Goal: Task Accomplishment & Management: Manage account settings

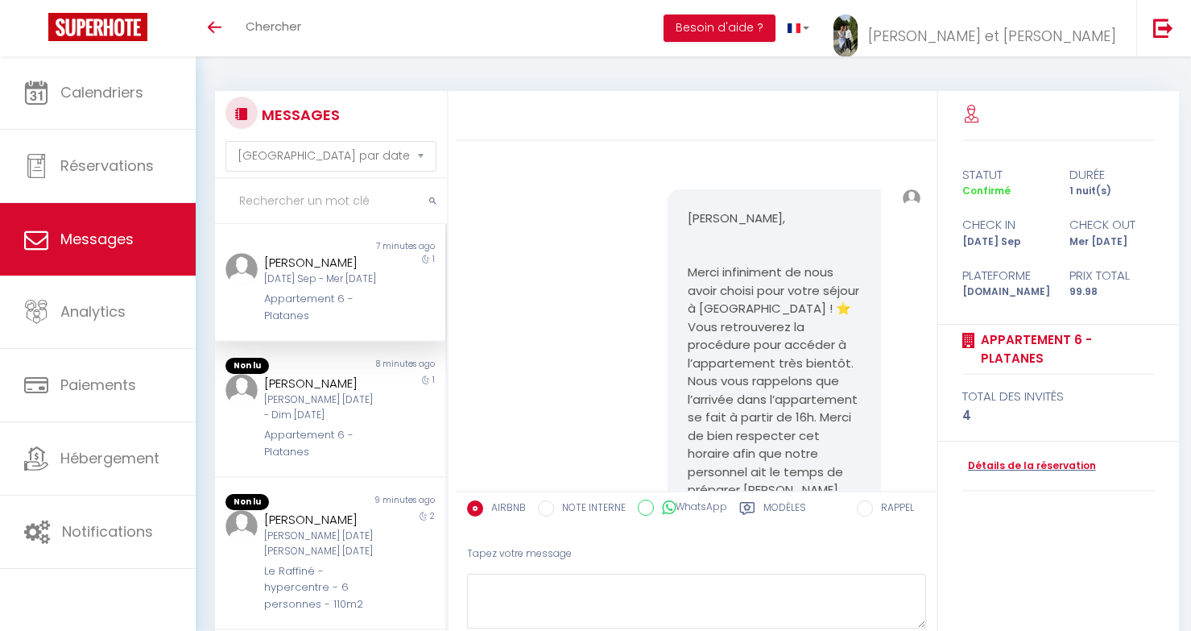
select select "message"
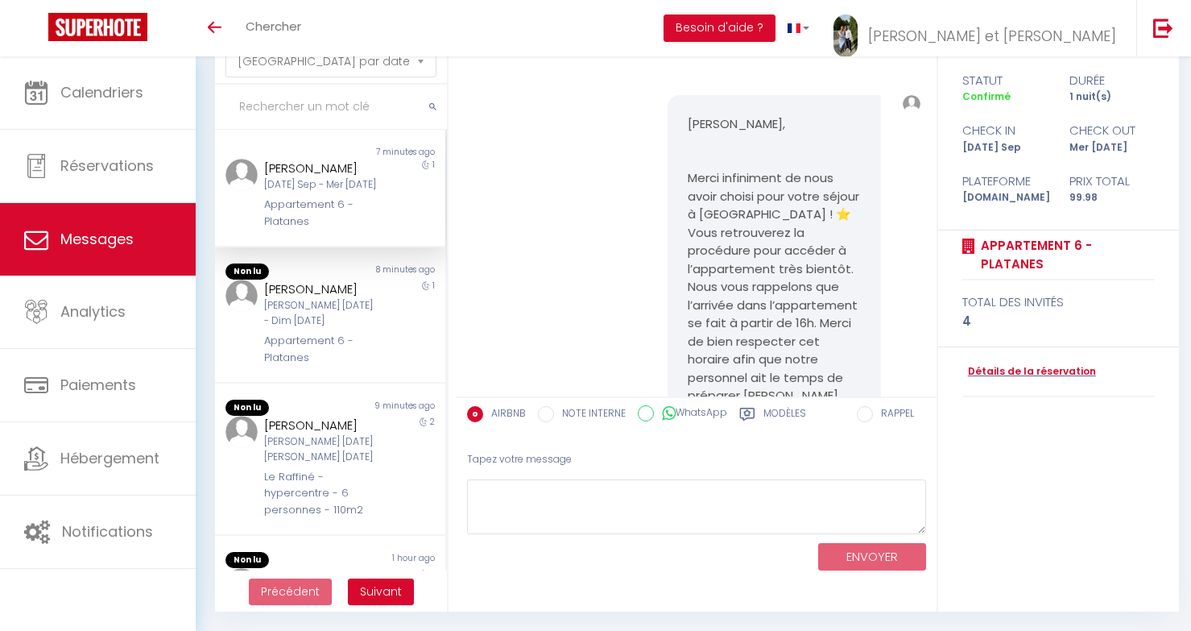
scroll to position [292, 0]
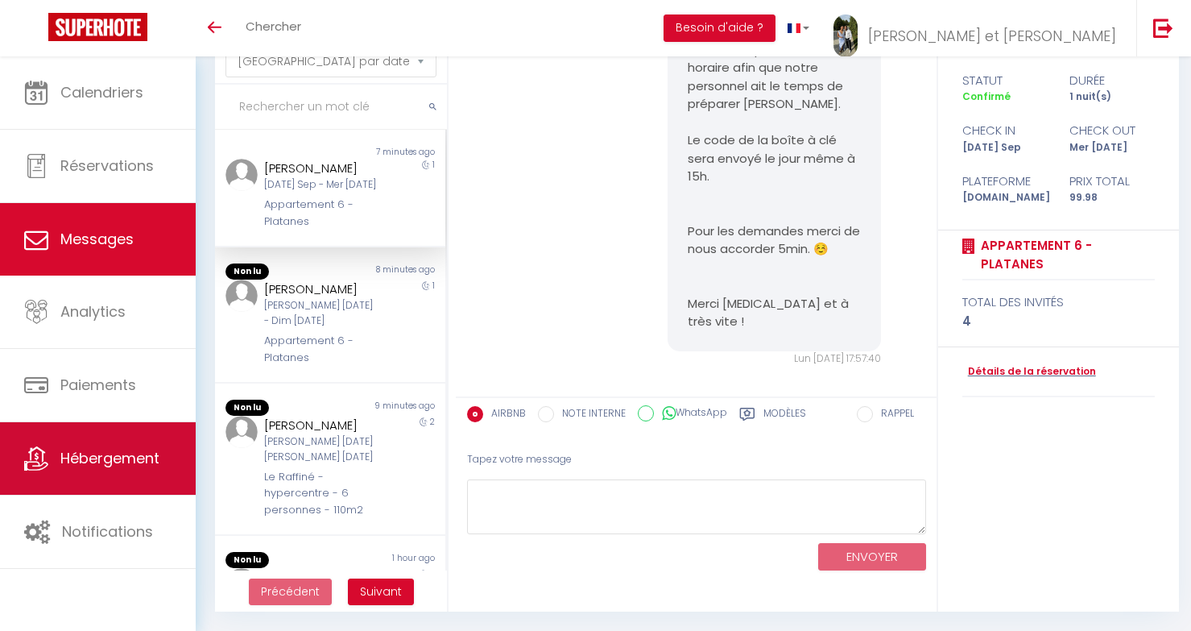
click at [115, 490] on link "Hébergement" at bounding box center [98, 458] width 196 height 72
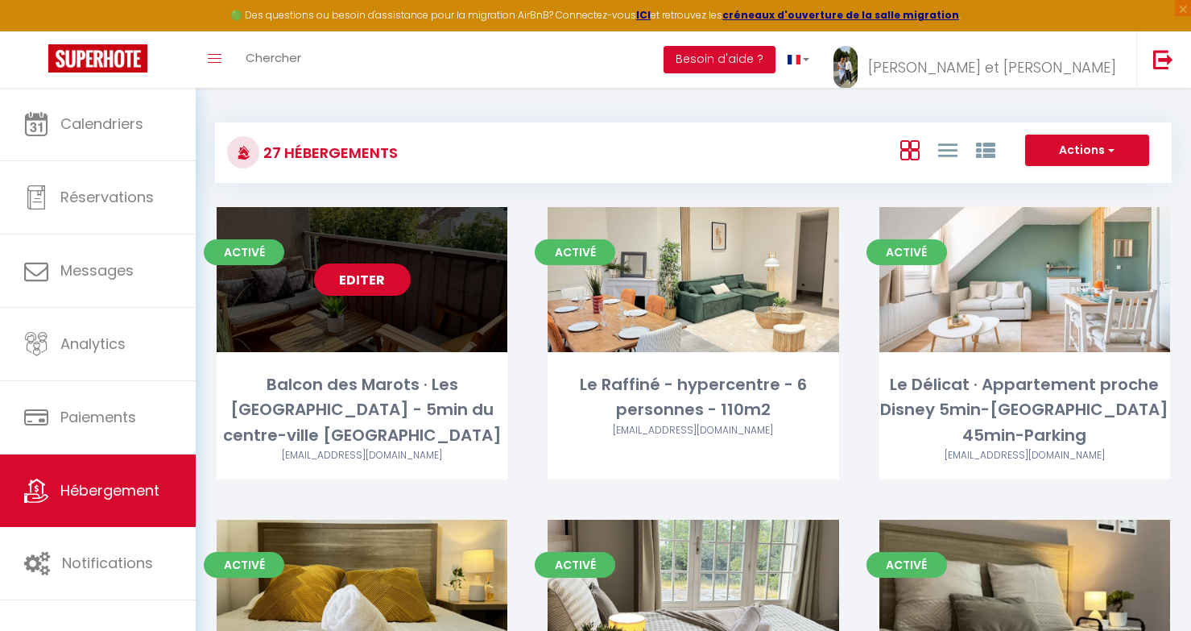
click at [372, 284] on link "Editer" at bounding box center [362, 279] width 97 height 32
select select "3"
select select "2"
select select "1"
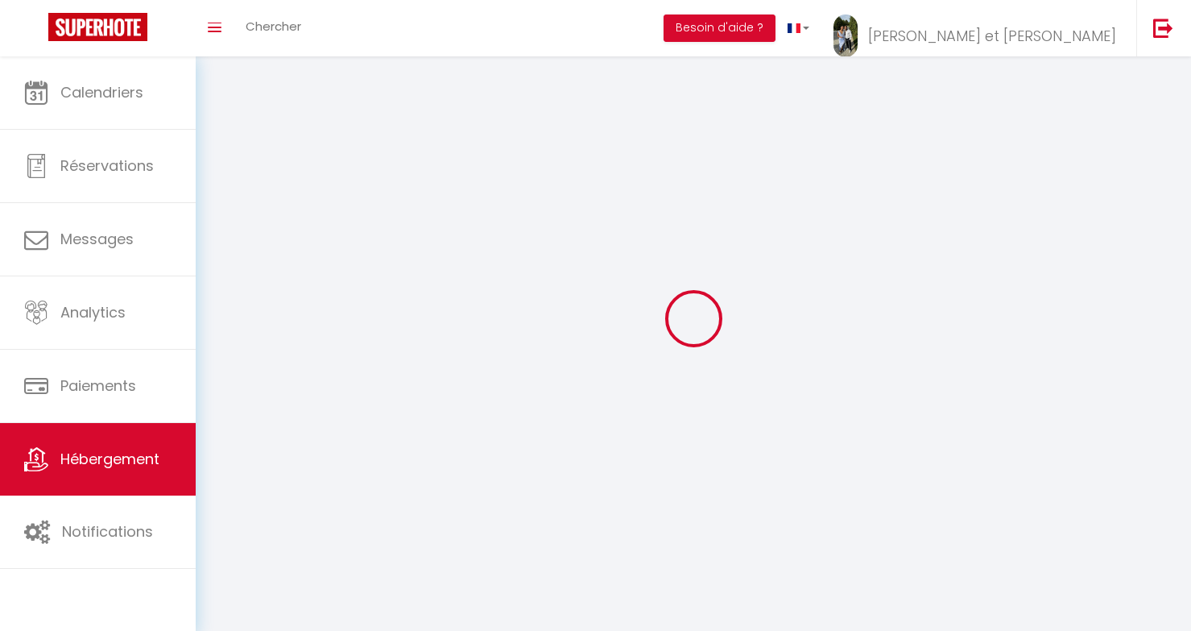
select select
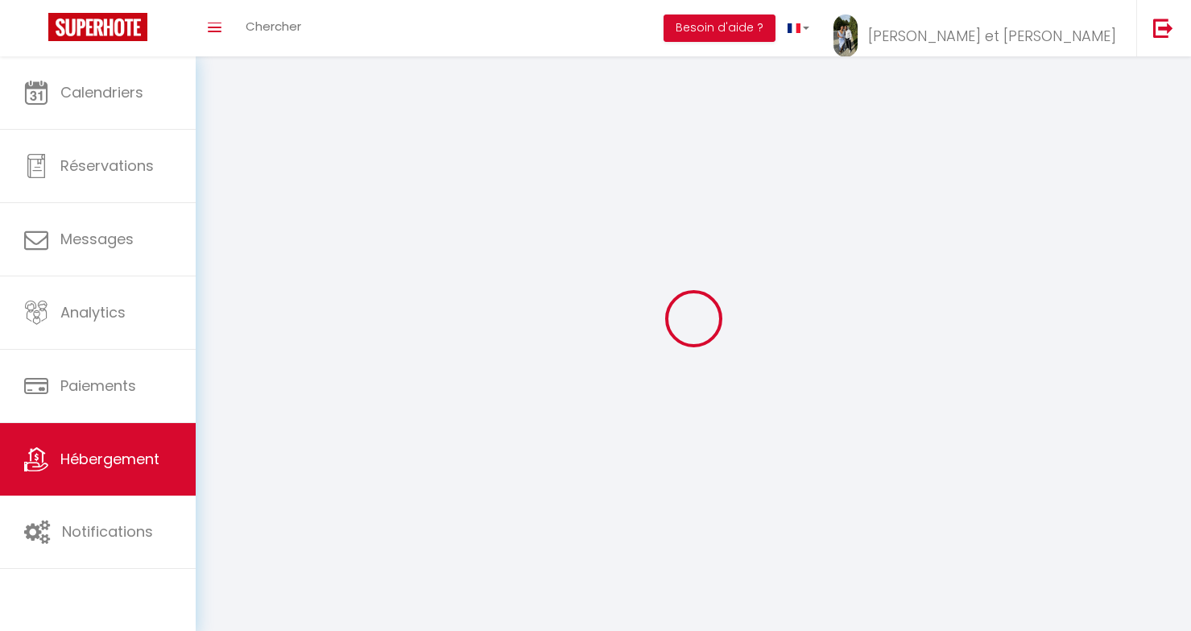
checkbox input "false"
select select
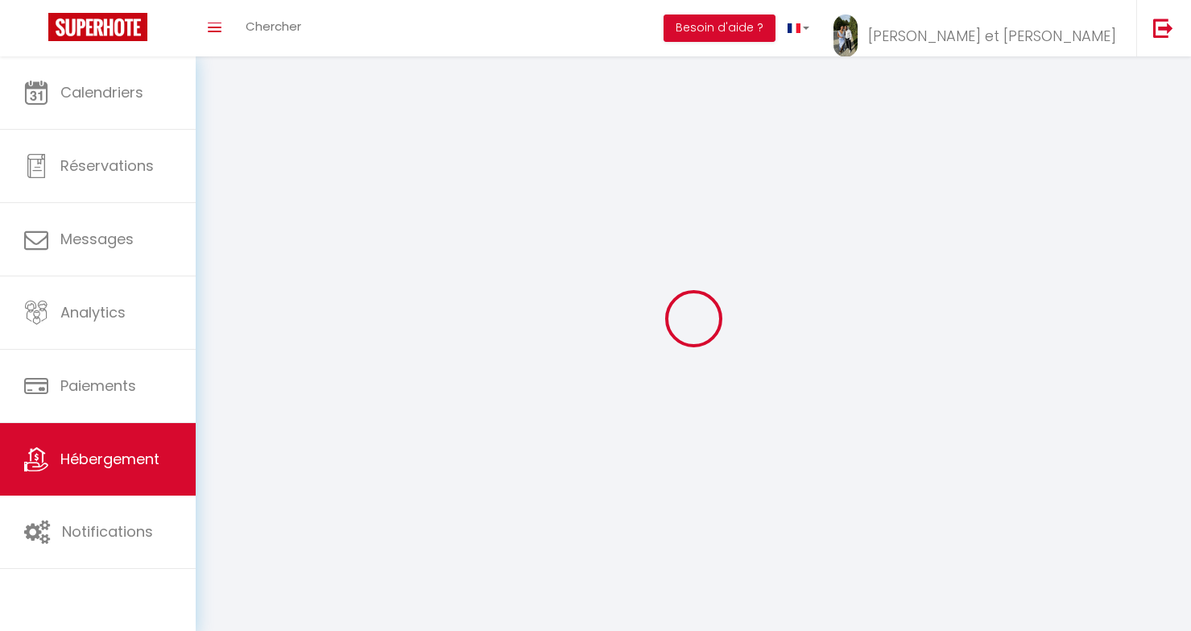
select select
select select "1"
select select
select select "28"
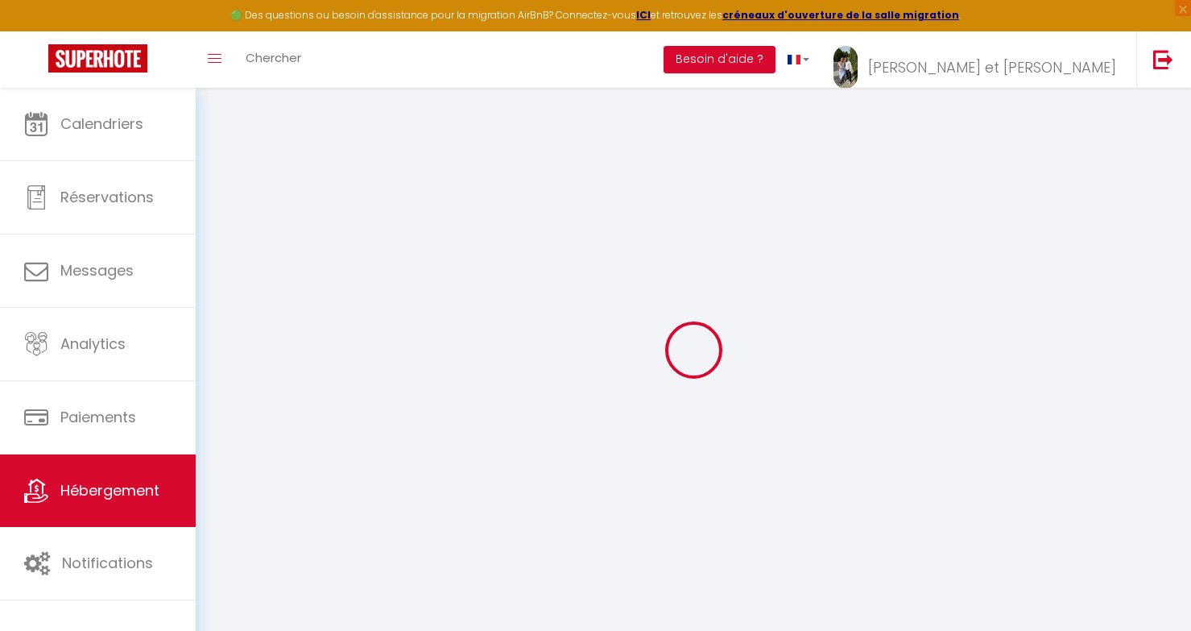
select select
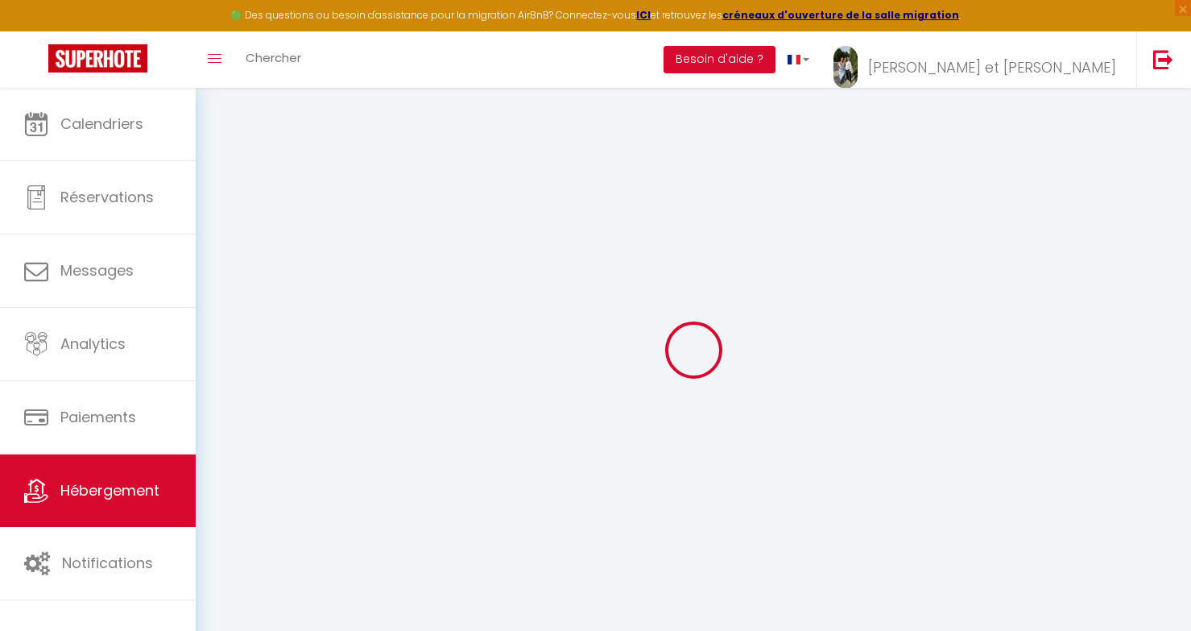
select select
checkbox input "false"
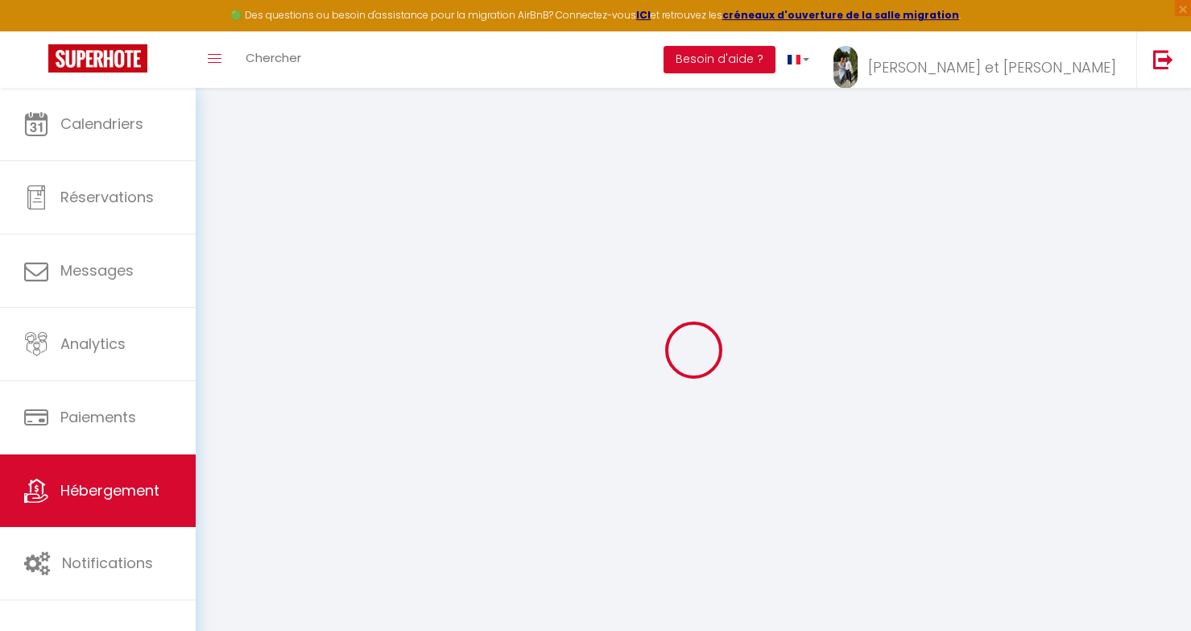
select select
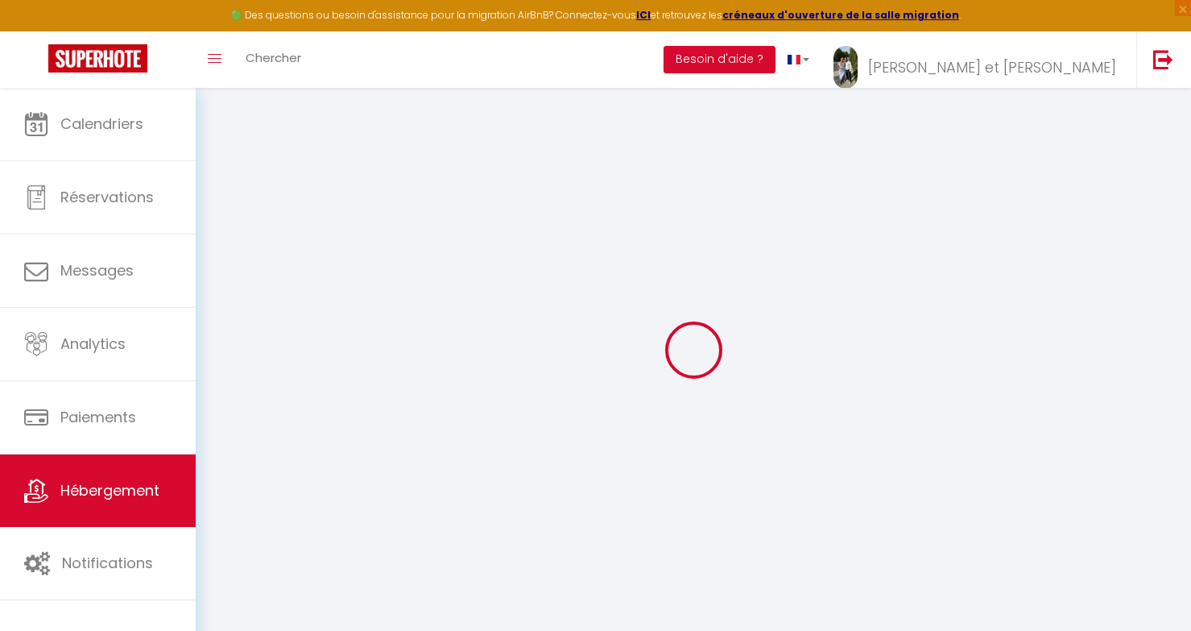
select select
checkbox input "false"
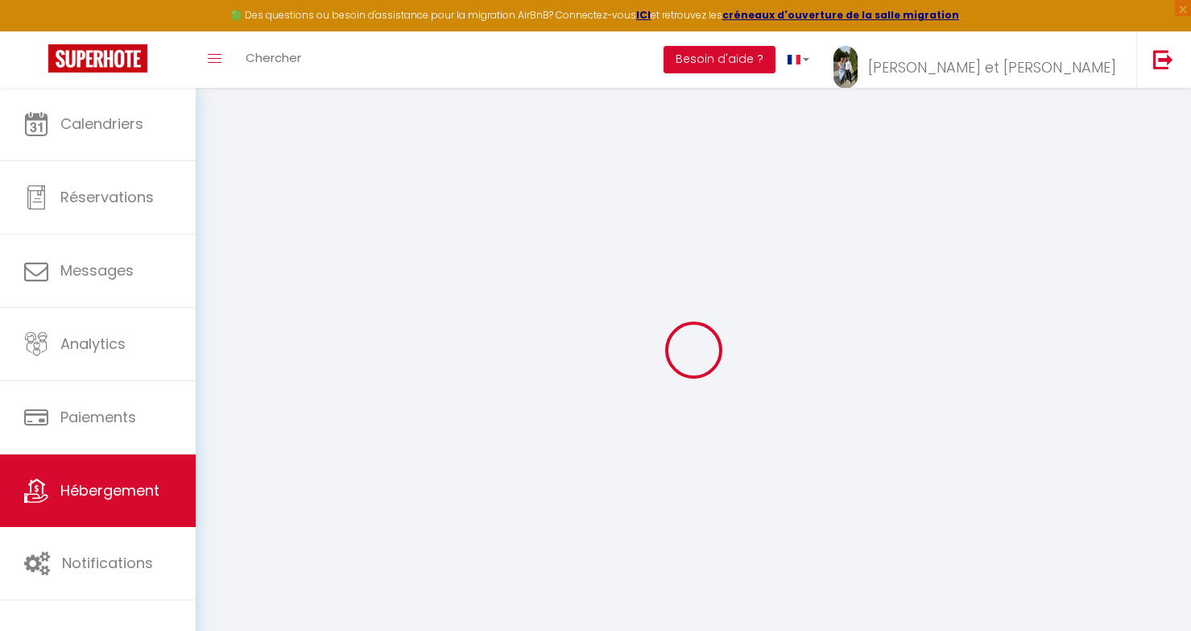
checkbox input "false"
select select
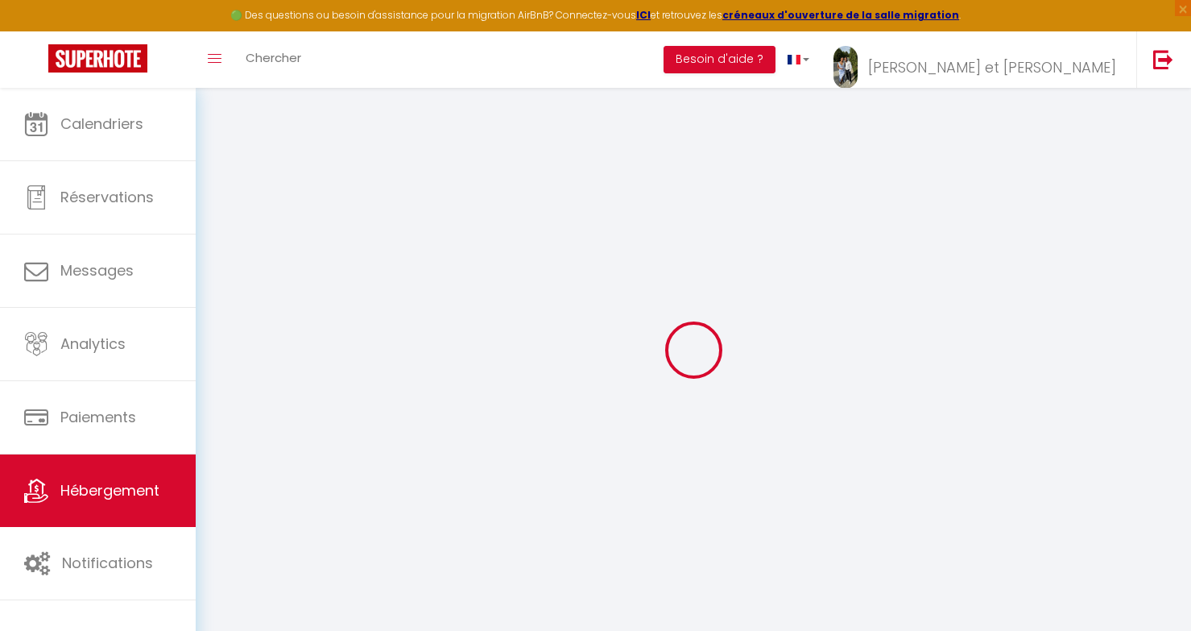
select select
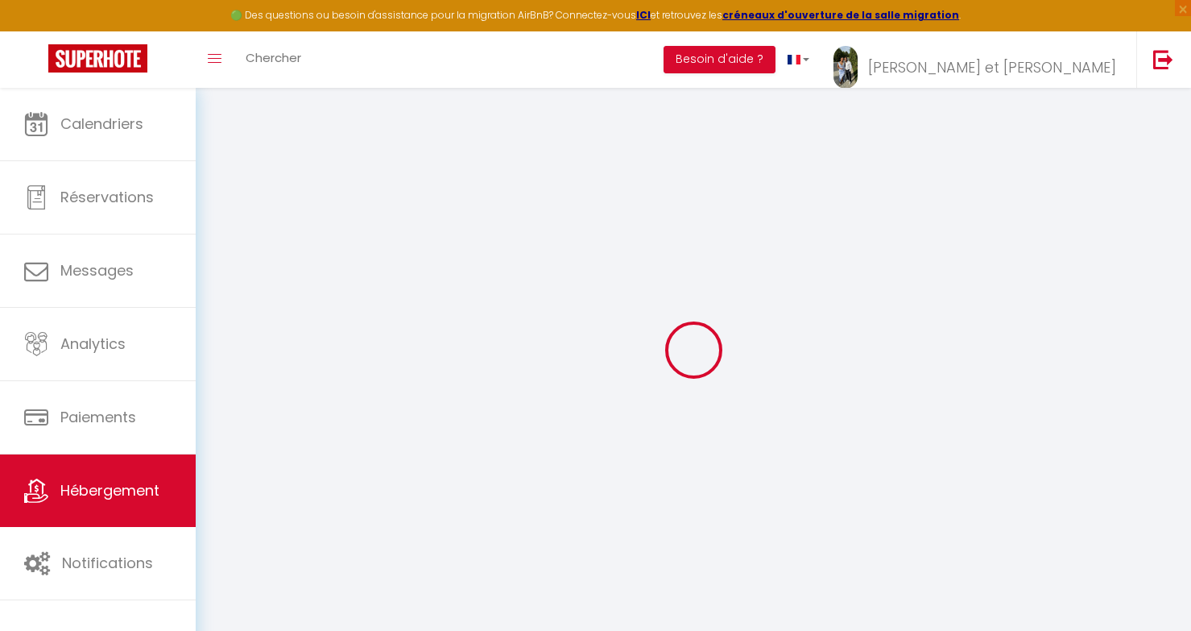
checkbox input "false"
select select
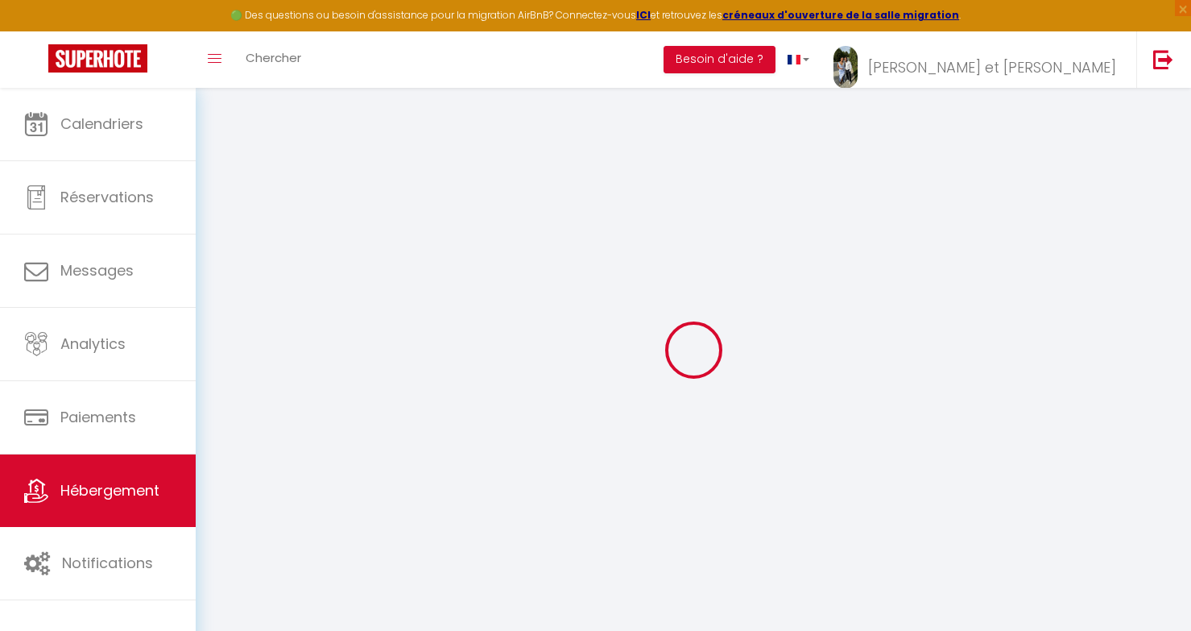
select select
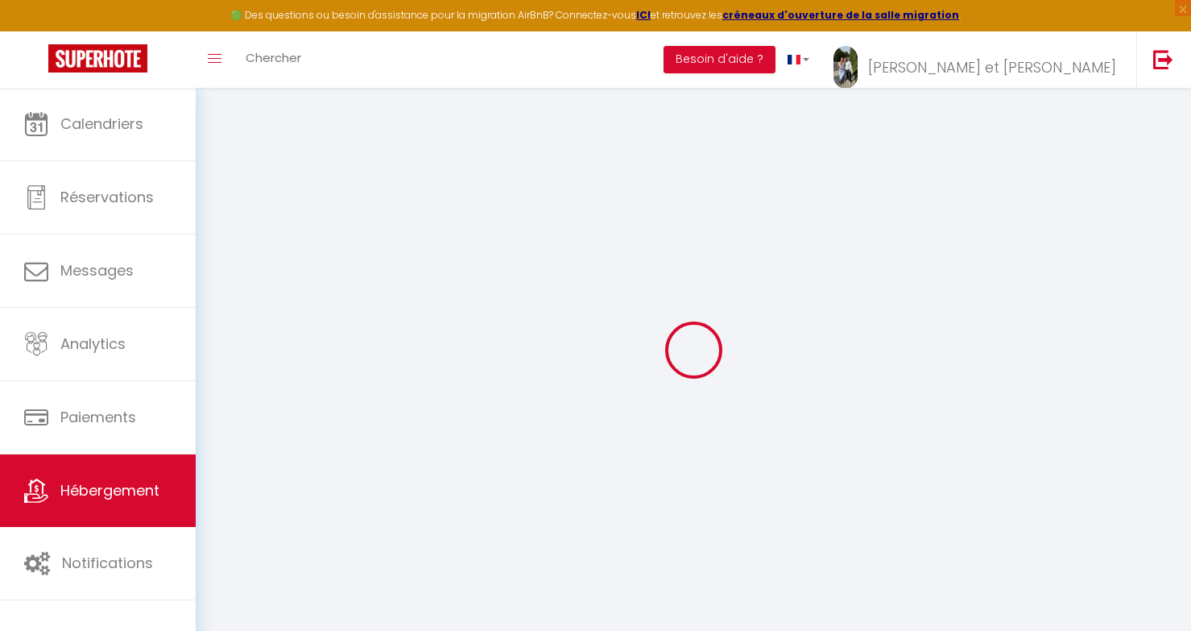
select select
checkbox input "false"
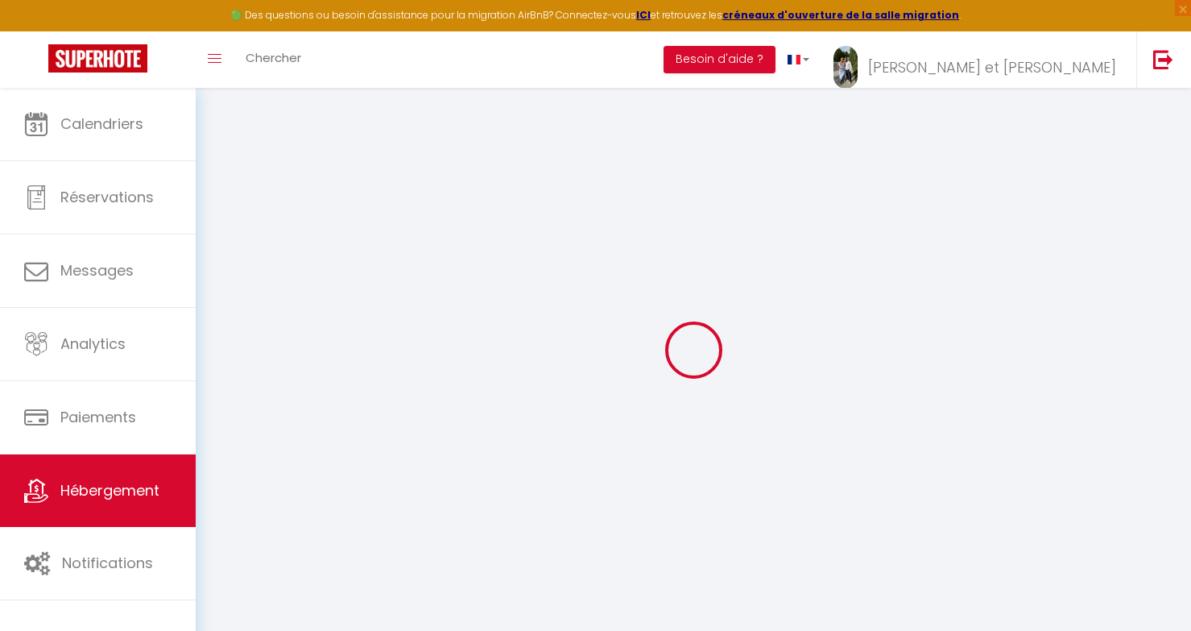
checkbox input "false"
select select
type input "Balcon des Marots · Les [GEOGRAPHIC_DATA] - 5min du centre-ville [GEOGRAPHIC_DA…"
type input "[PERSON_NAME]"
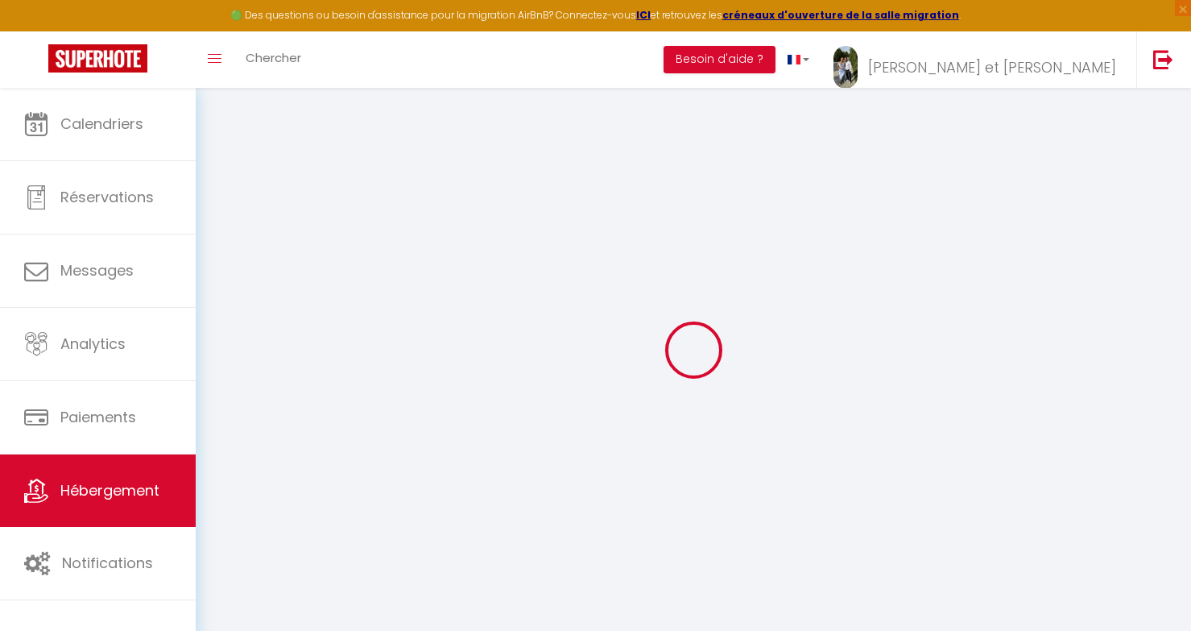
type input "[STREET_ADDRESS][PERSON_NAME]"
type input "10000"
type input "[GEOGRAPHIC_DATA]"
type input "57"
type input "10"
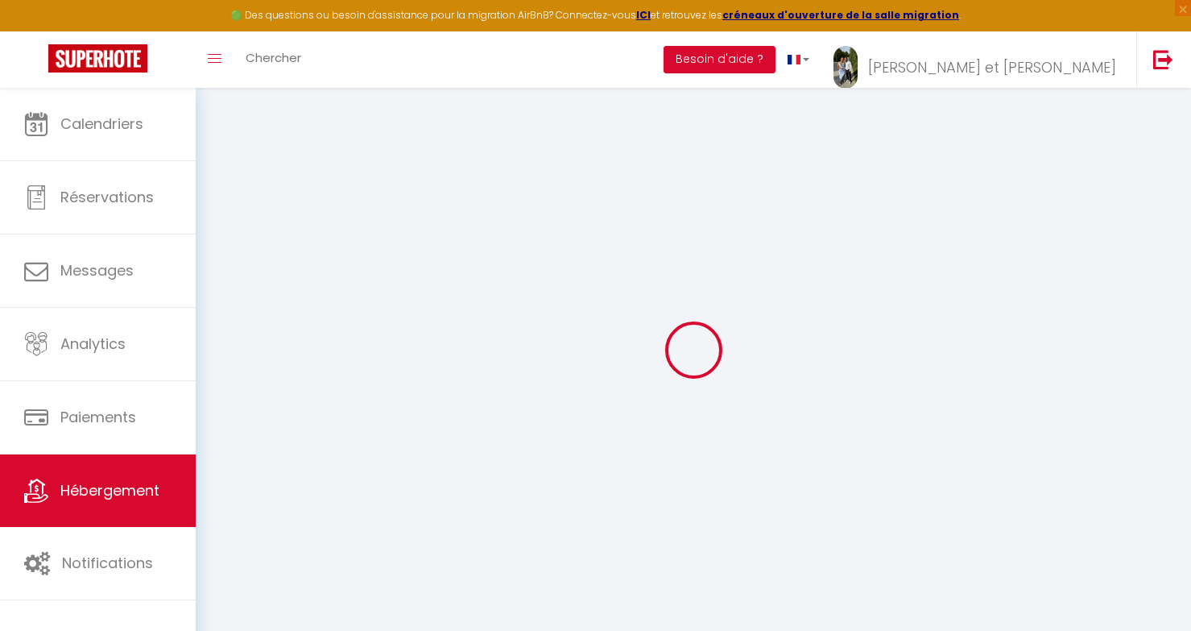
type input "40"
type input "400"
select select
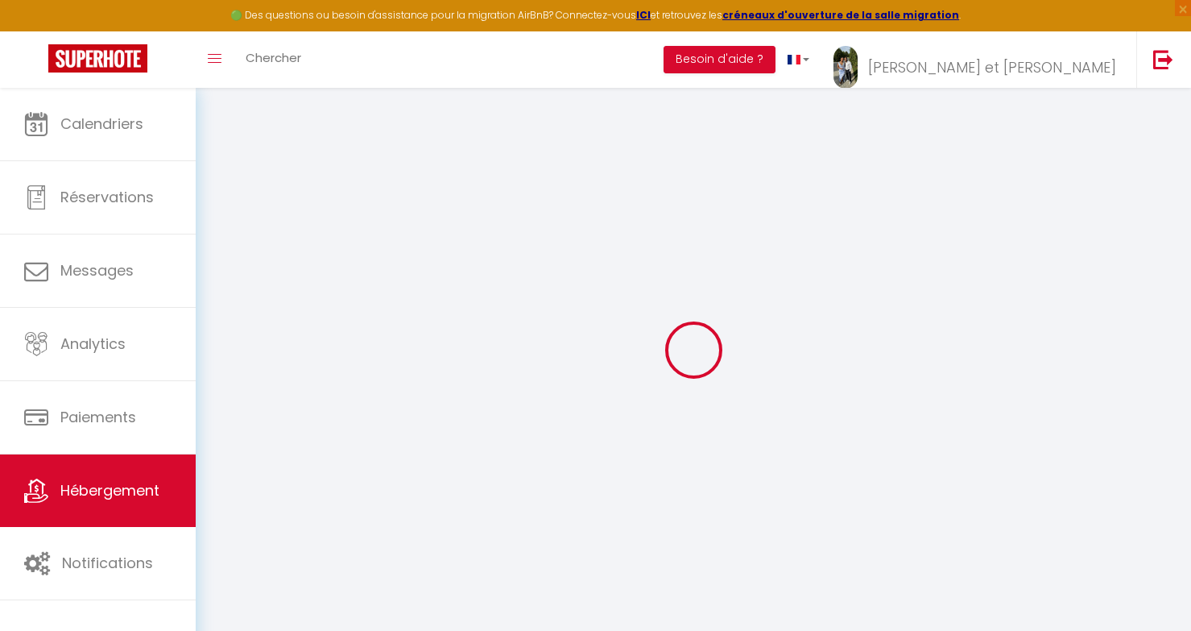
select select
type input "[STREET_ADDRESS][PERSON_NAME]"
type input "10000"
type input "[GEOGRAPHIC_DATA]"
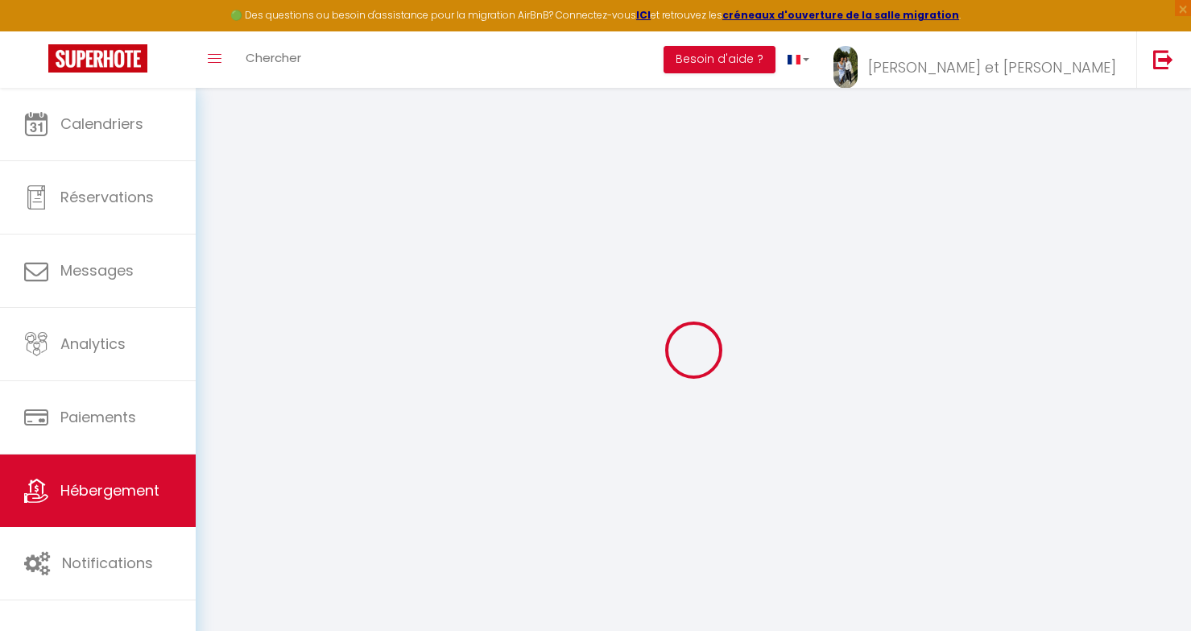
type input "[EMAIL_ADDRESS][DOMAIN_NAME]"
select select "15052"
checkbox input "false"
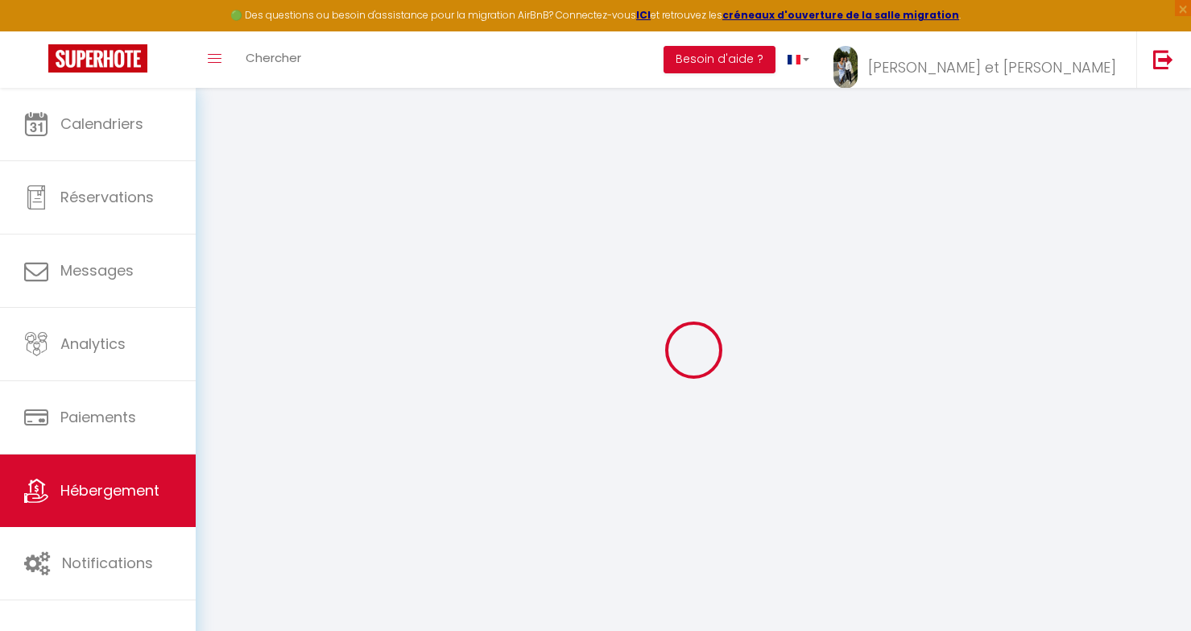
checkbox input "false"
type input "100"
type input "40"
type input "0"
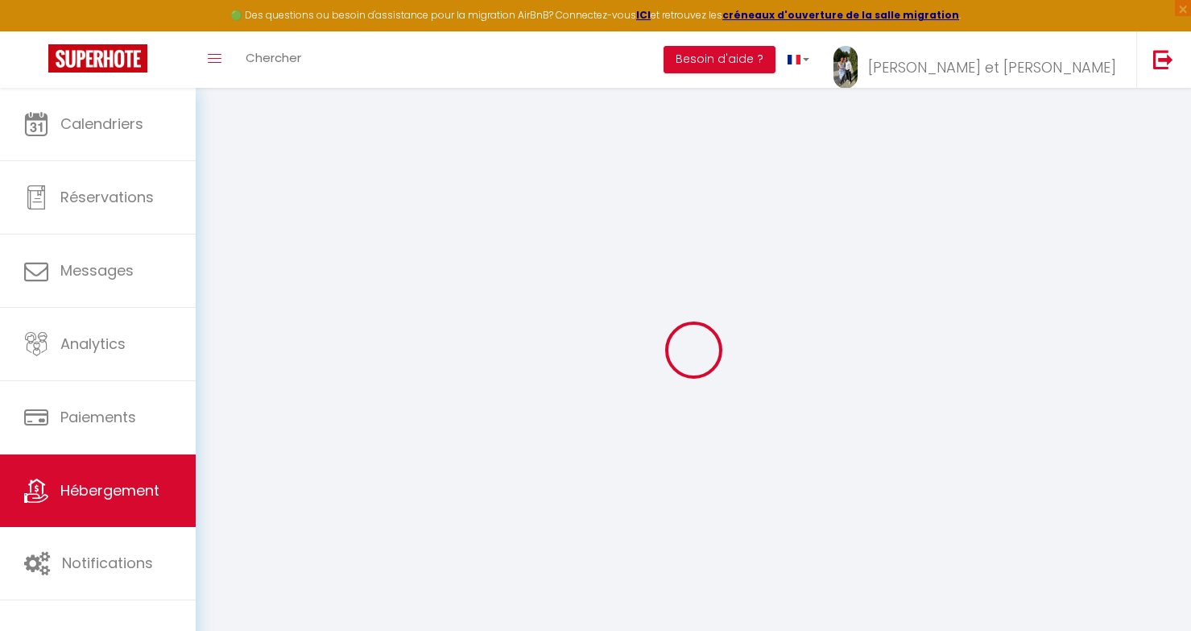
type input "0"
select select
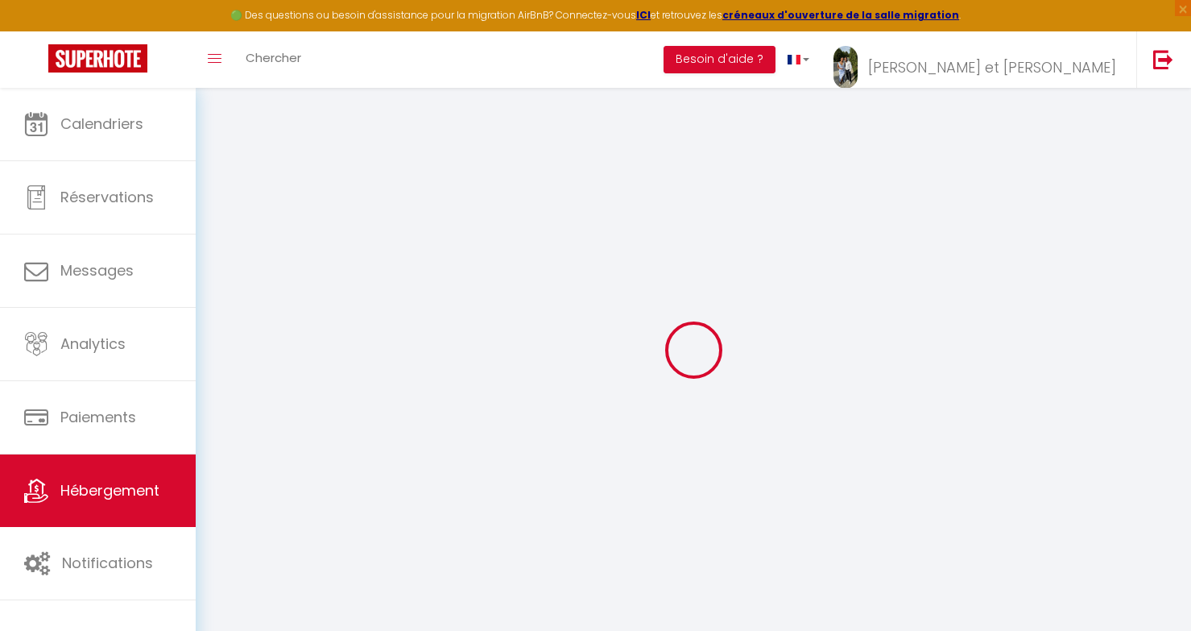
select select
checkbox input "false"
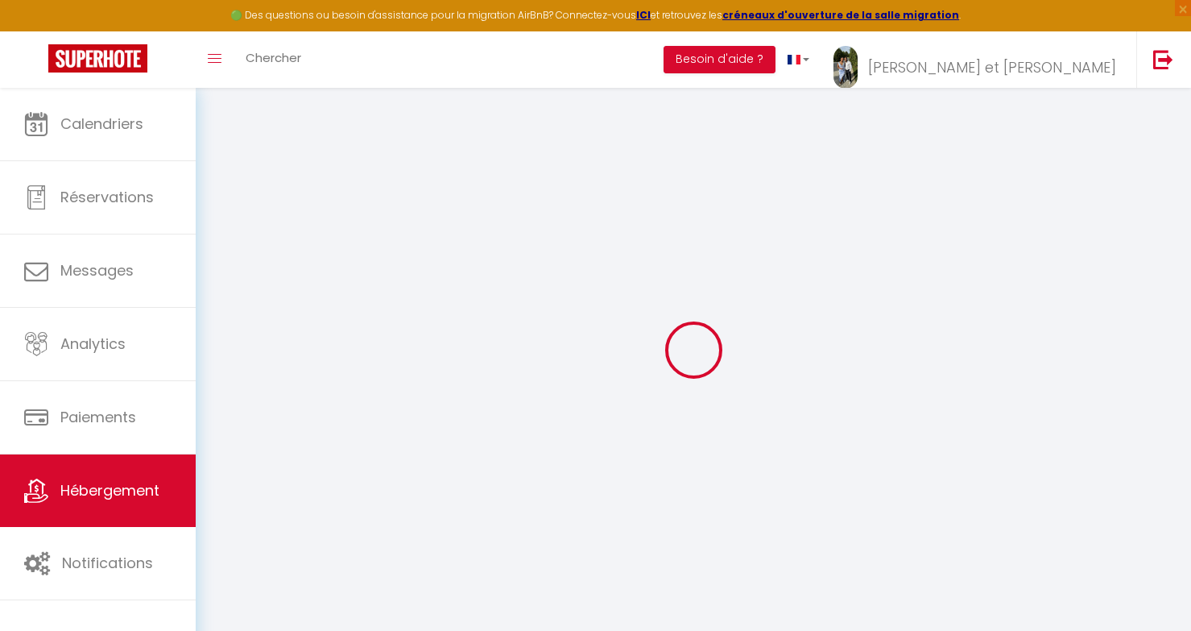
checkbox input "false"
select select "16:00"
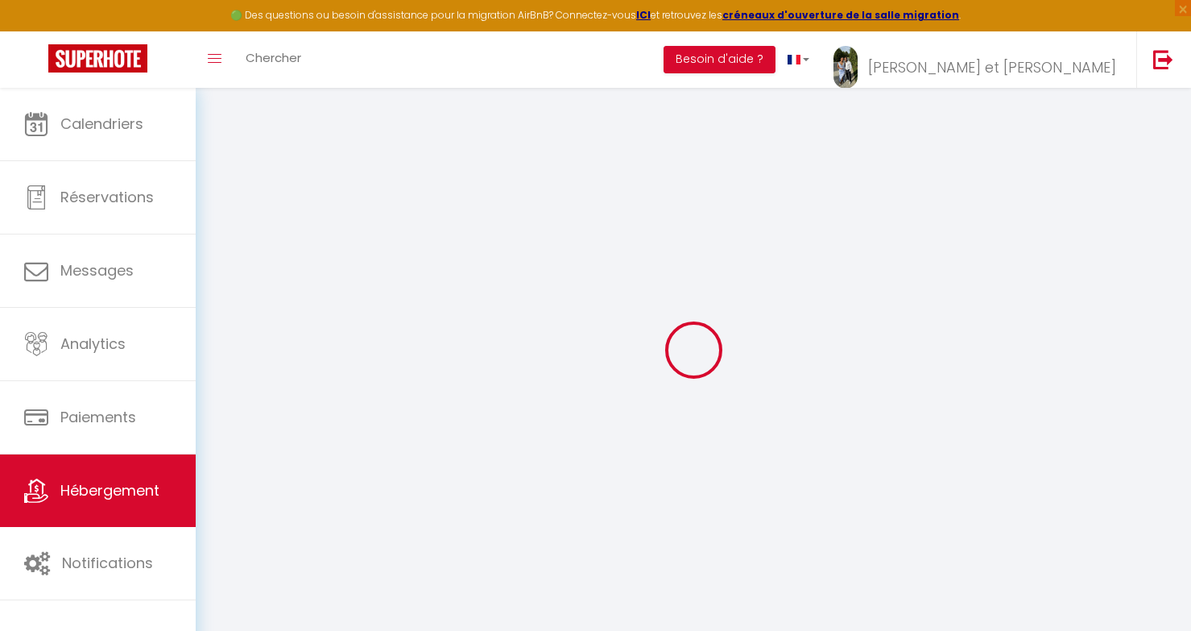
select select
select select "11:00"
select select "30"
select select "120"
select select
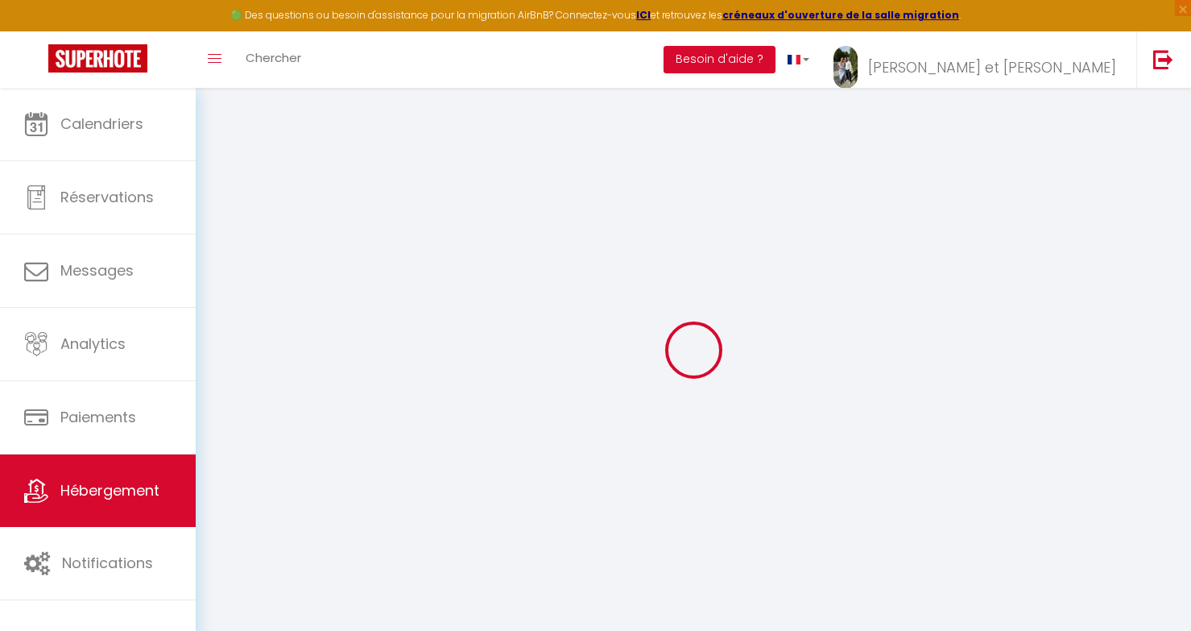
checkbox input "false"
select select
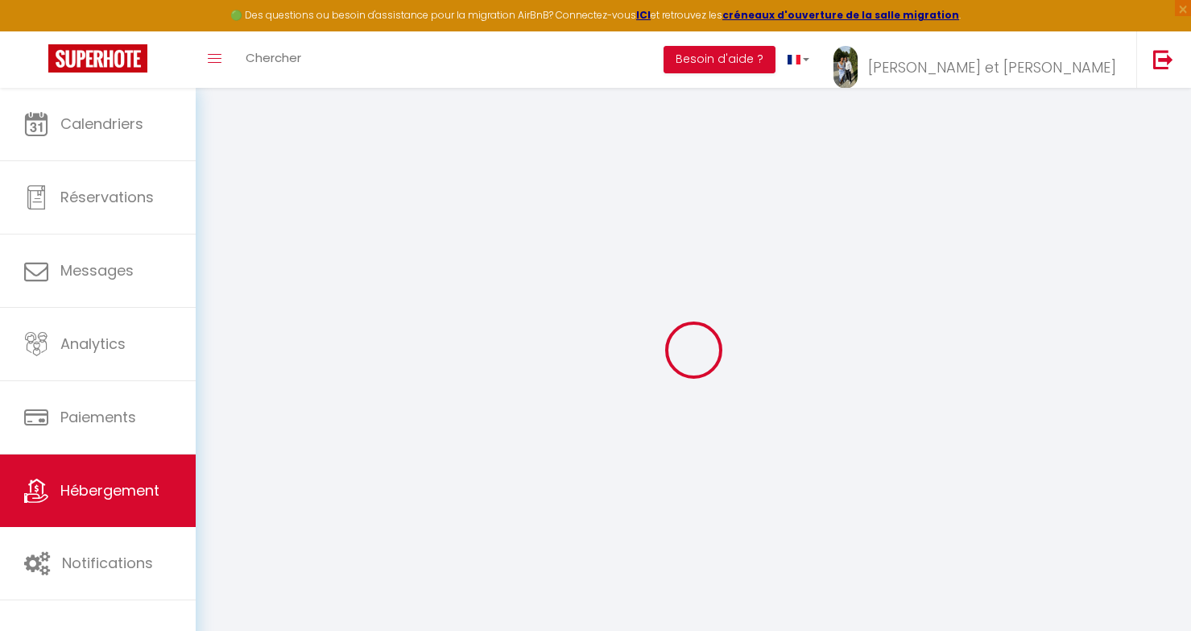
checkbox input "false"
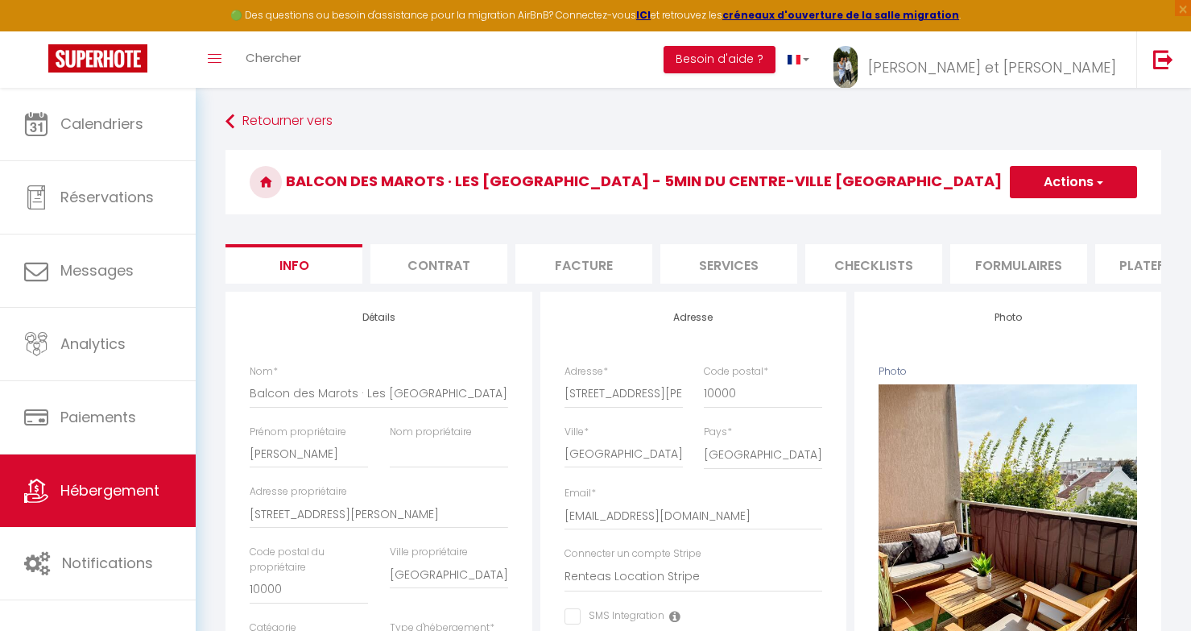
select select
checkbox input "false"
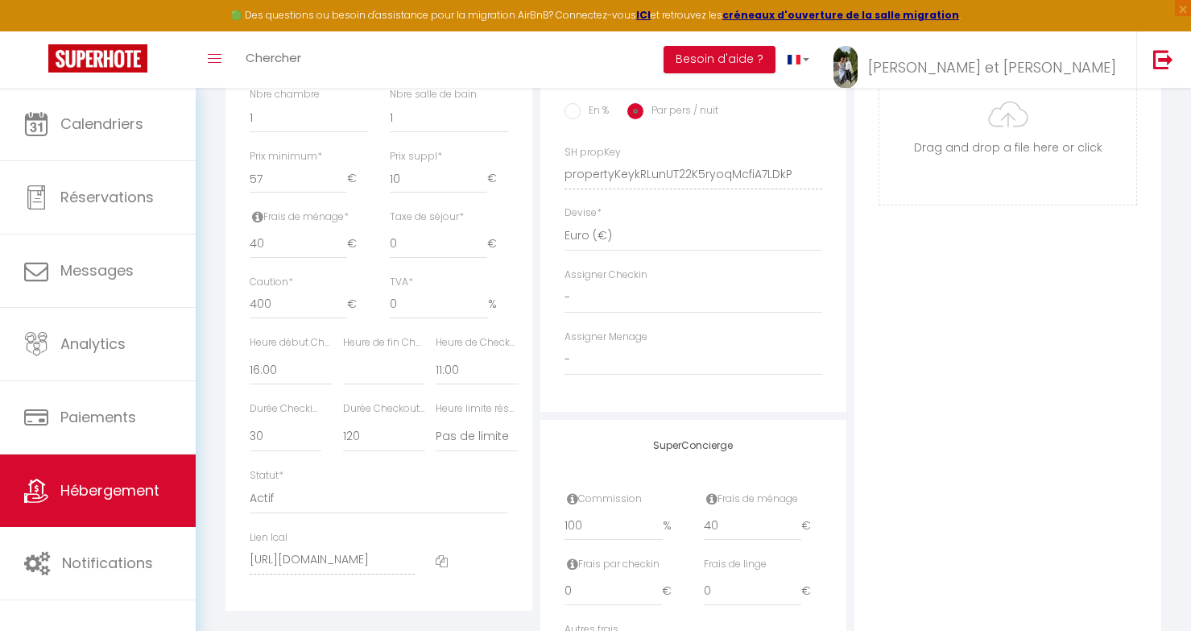
scroll to position [685, 0]
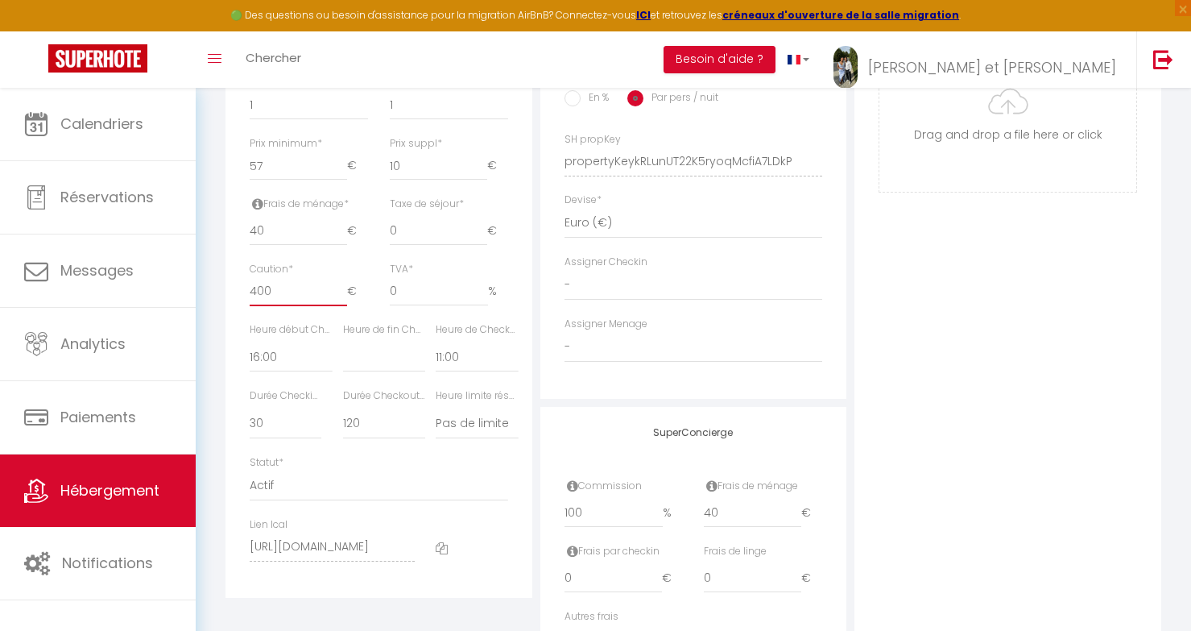
click at [298, 294] on input "400" at bounding box center [298, 291] width 97 height 29
type input "4"
select select
checkbox input "false"
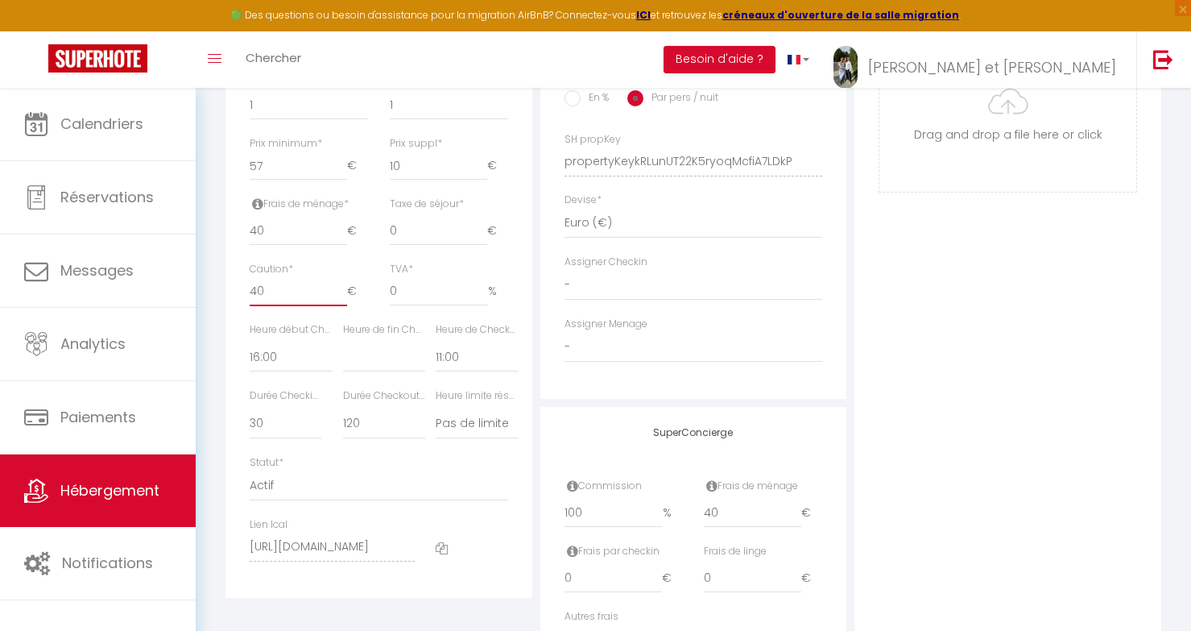
checkbox input "false"
select select
checkbox input "false"
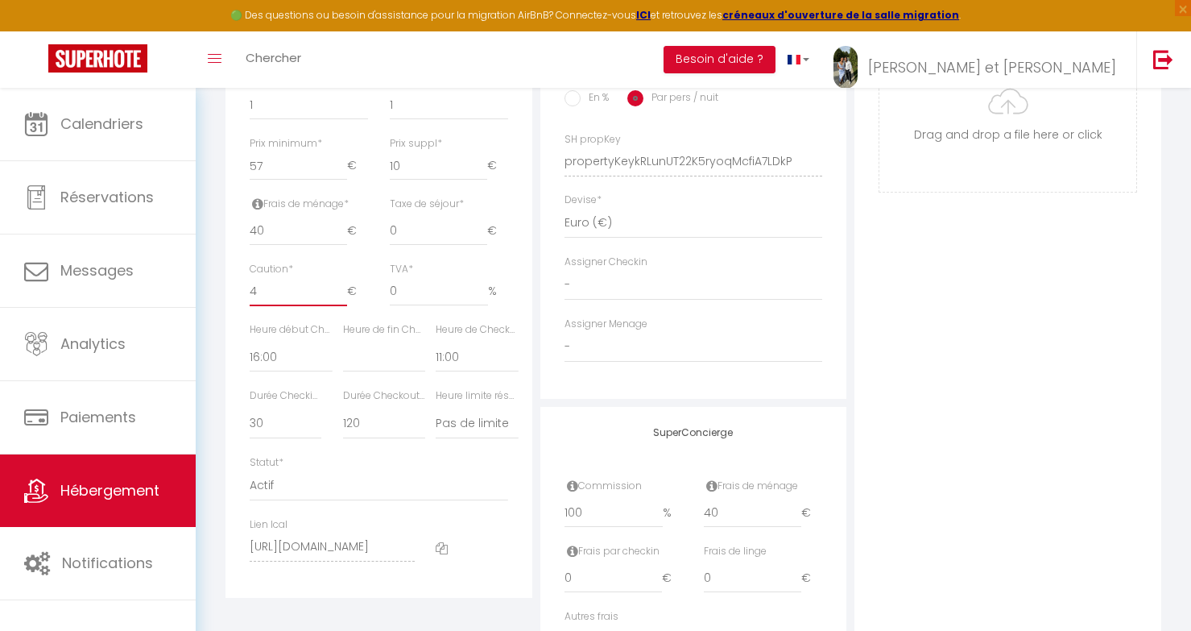
checkbox input "false"
select select
checkbox input "false"
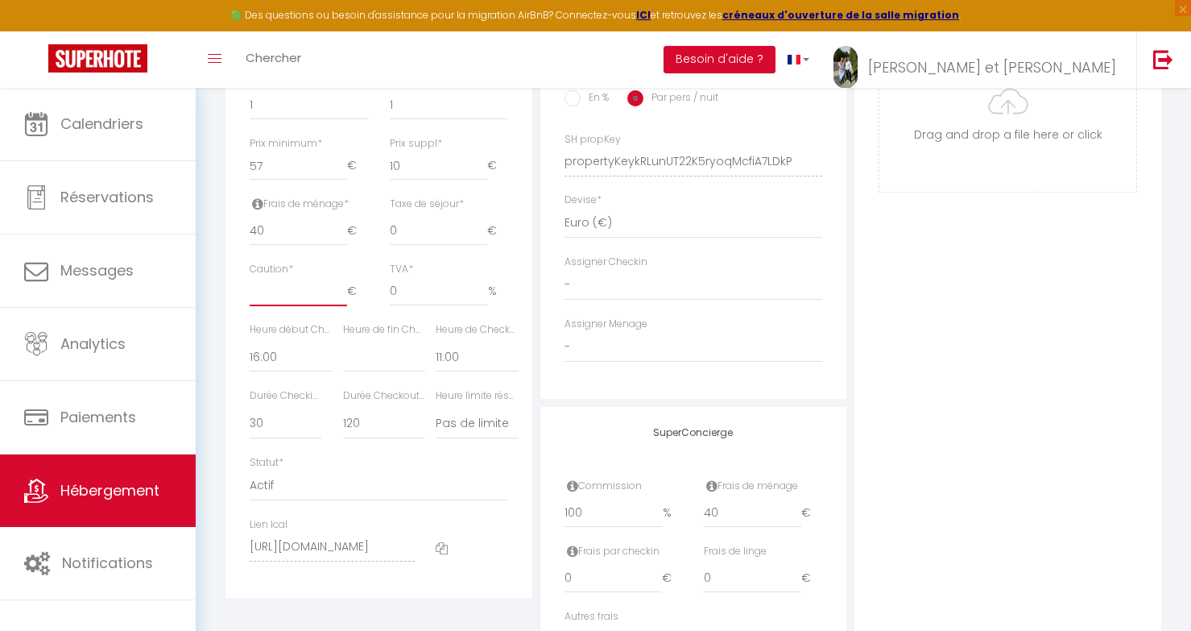
checkbox input "false"
type input "3"
select select
checkbox input "false"
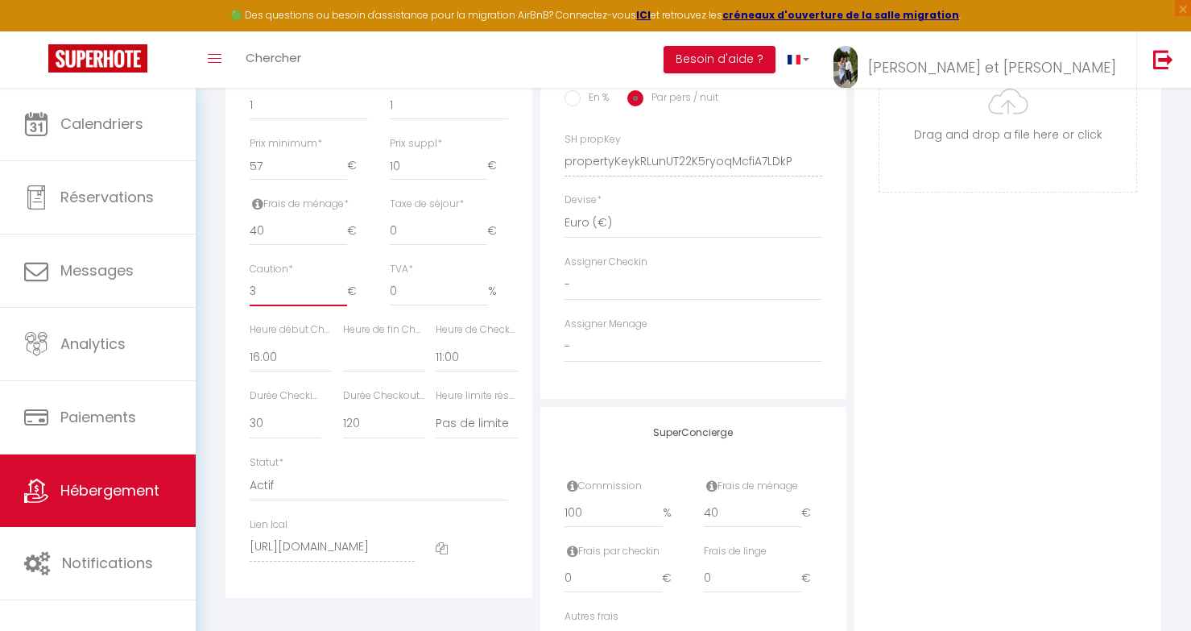
checkbox input "false"
select select
checkbox input "false"
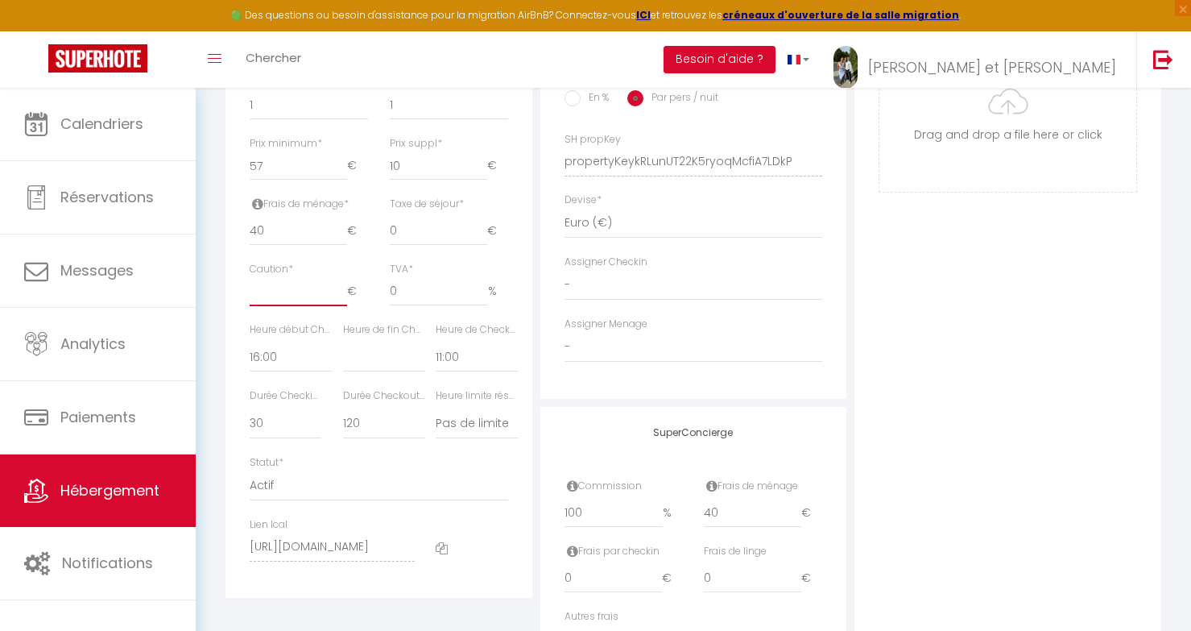
checkbox input "false"
type input "3"
select select
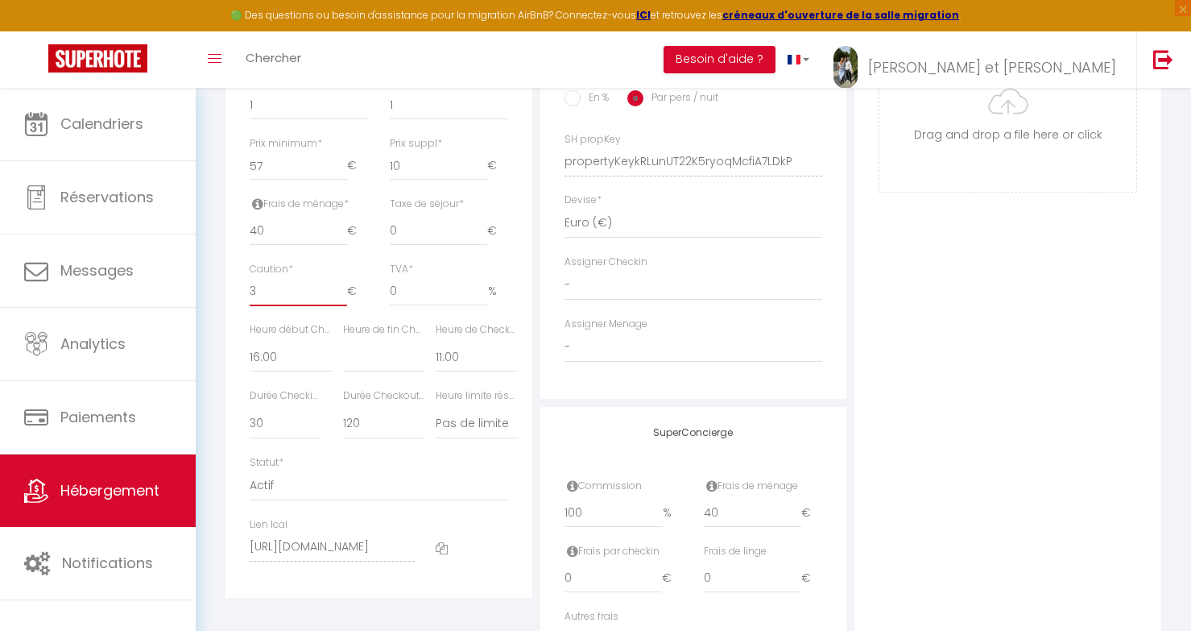
checkbox input "false"
type input "30"
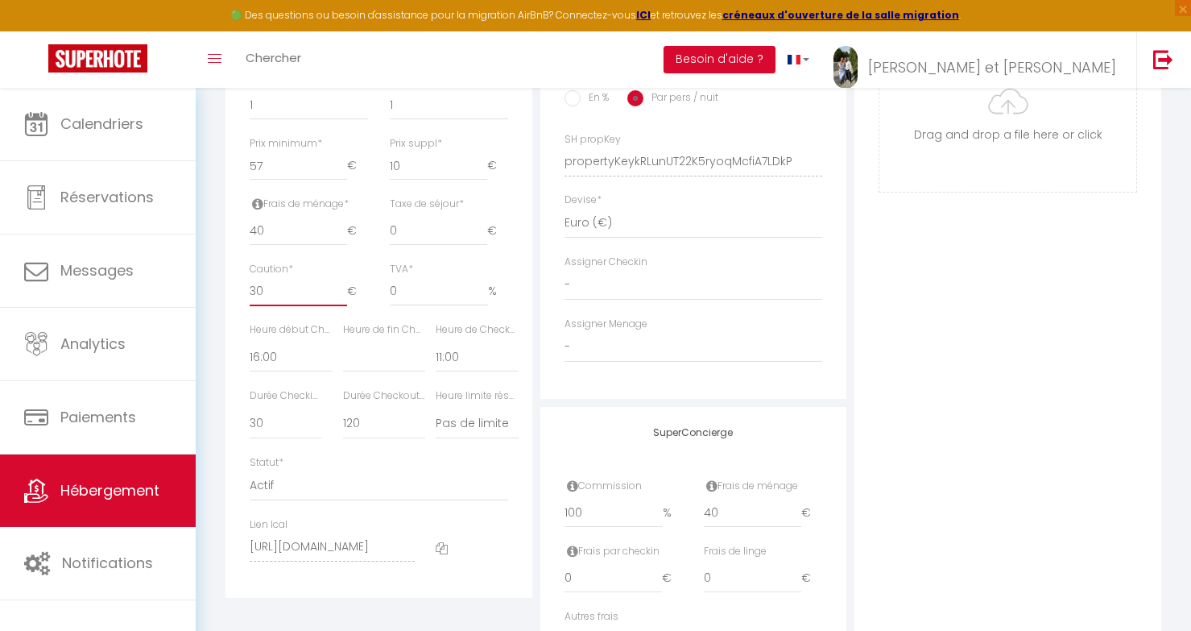
select select
checkbox input "false"
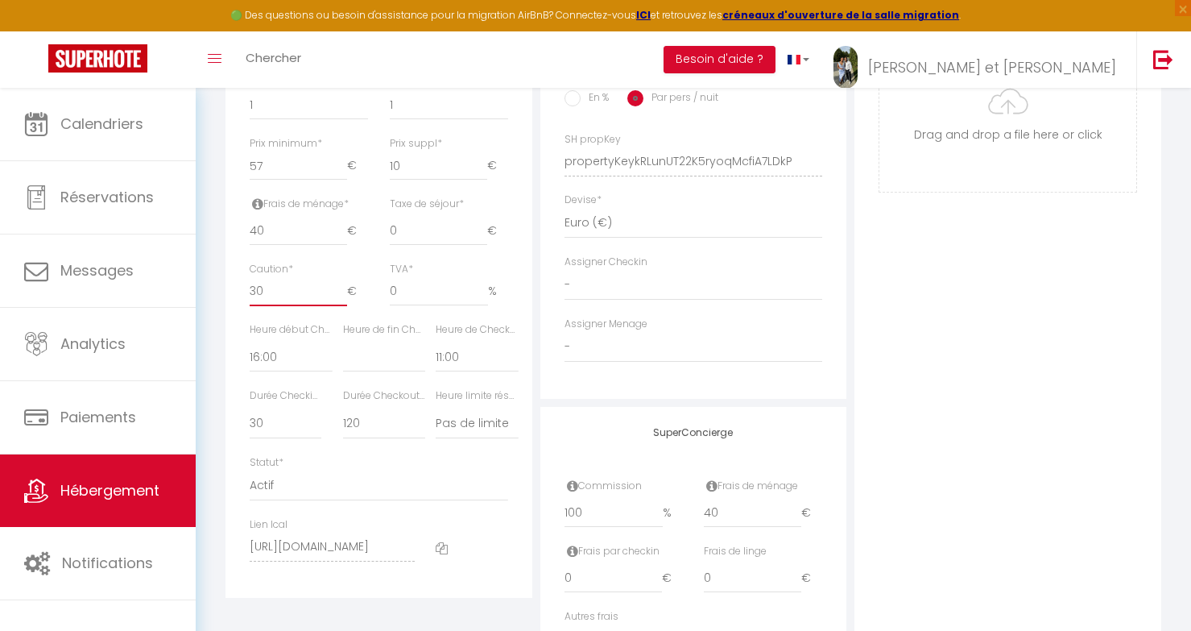
type input "300"
select select
checkbox input "false"
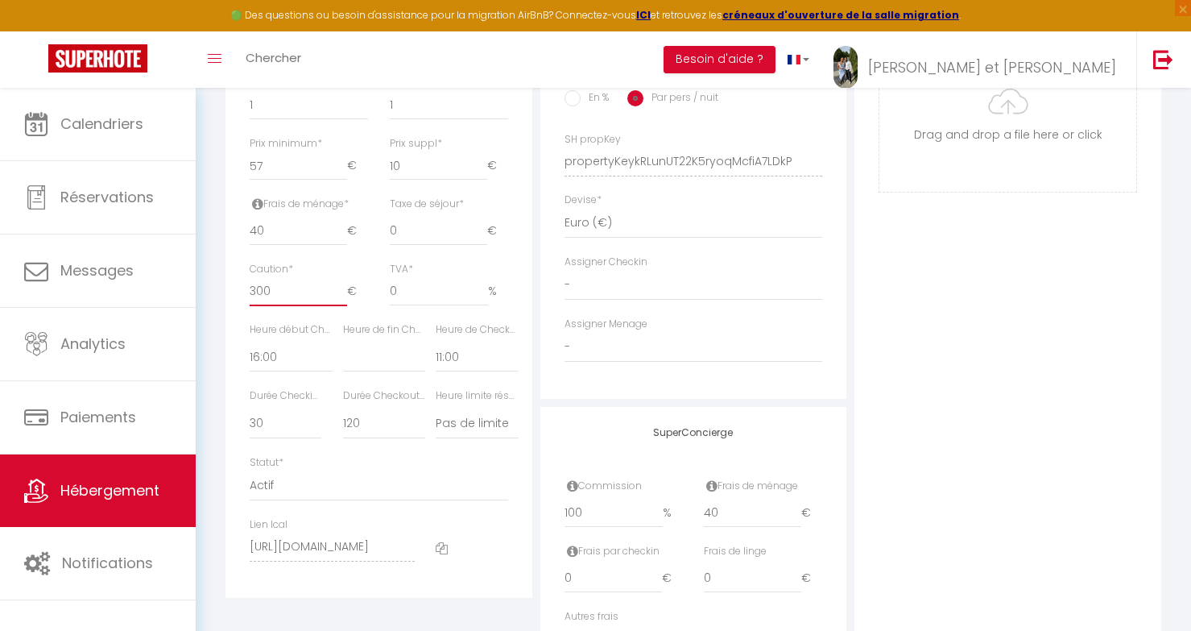
checkbox input "false"
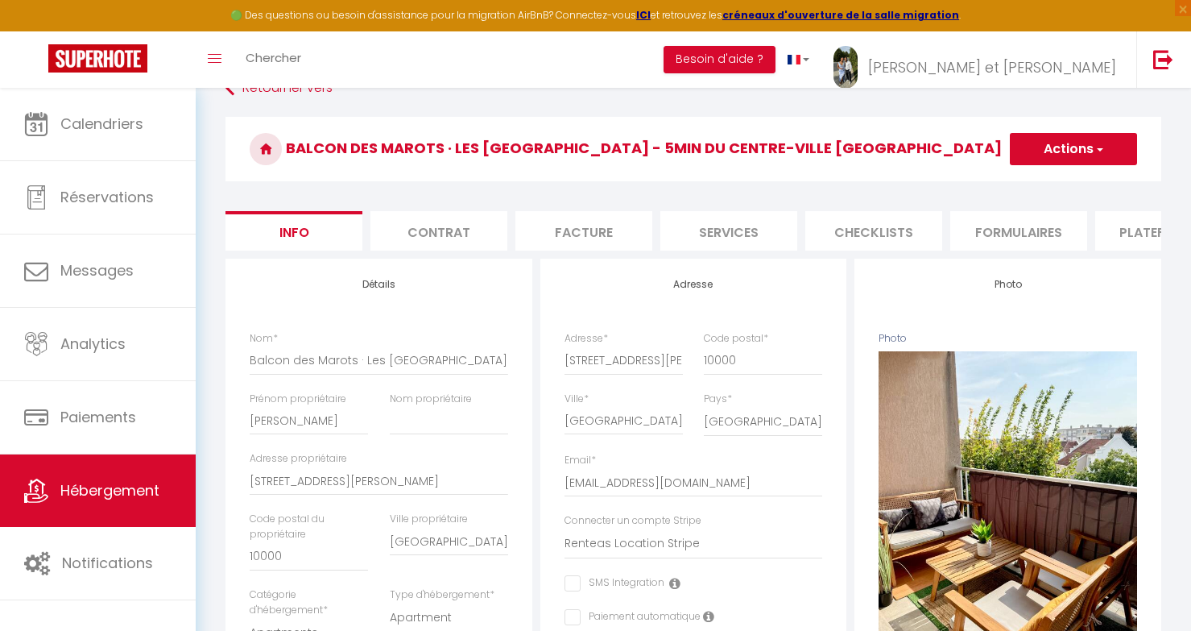
scroll to position [25, 0]
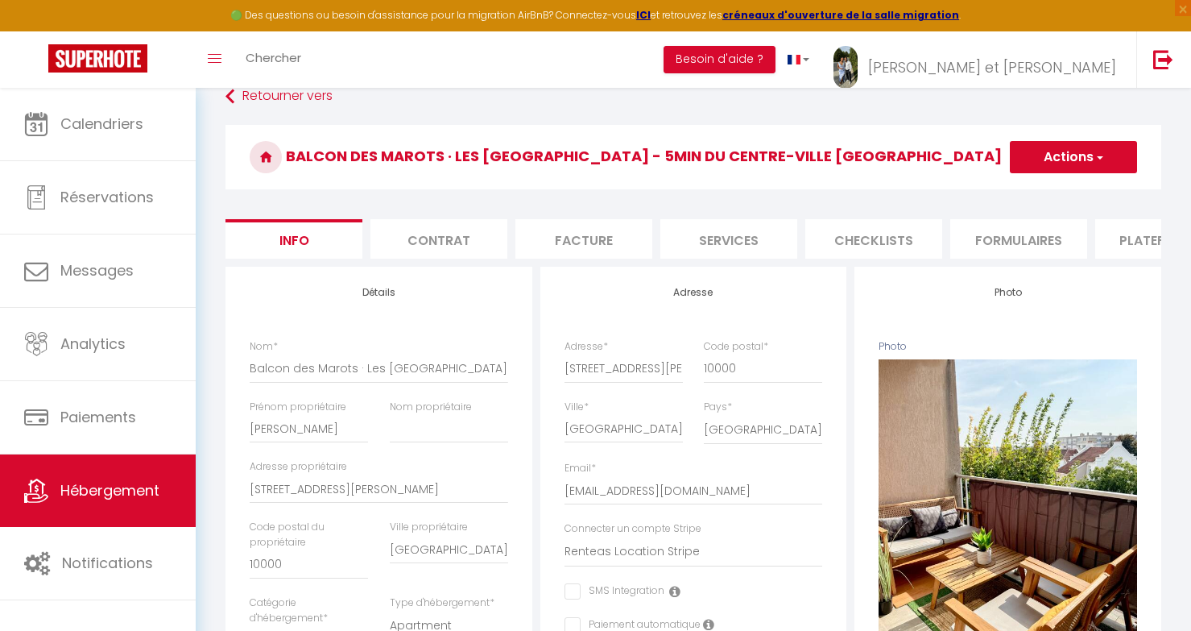
type input "300"
click at [1062, 151] on button "Actions" at bounding box center [1073, 157] width 127 height 32
click at [1036, 193] on input "Enregistrer" at bounding box center [1010, 192] width 60 height 16
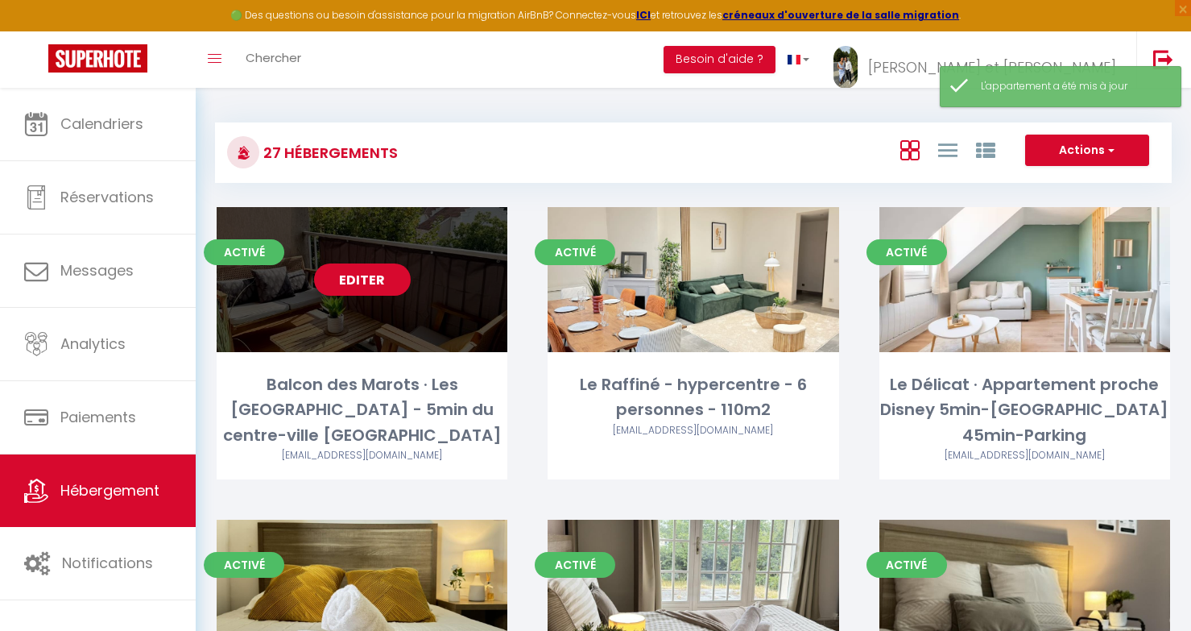
click at [367, 293] on link "Editer" at bounding box center [362, 279] width 97 height 32
select select "3"
select select "2"
select select "1"
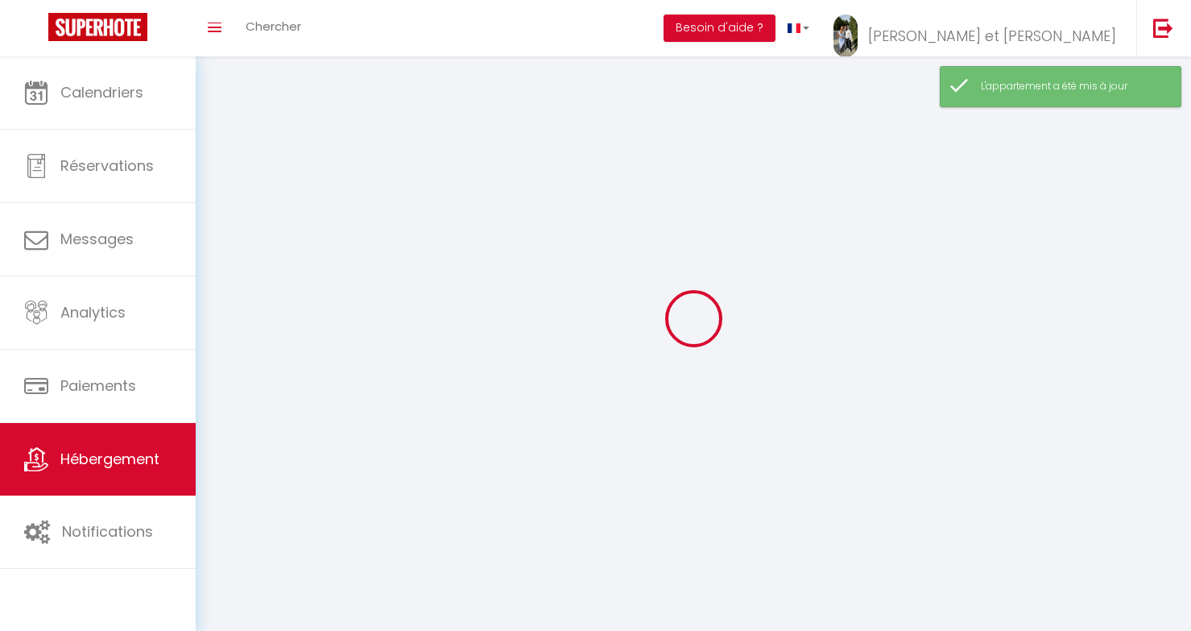
select select
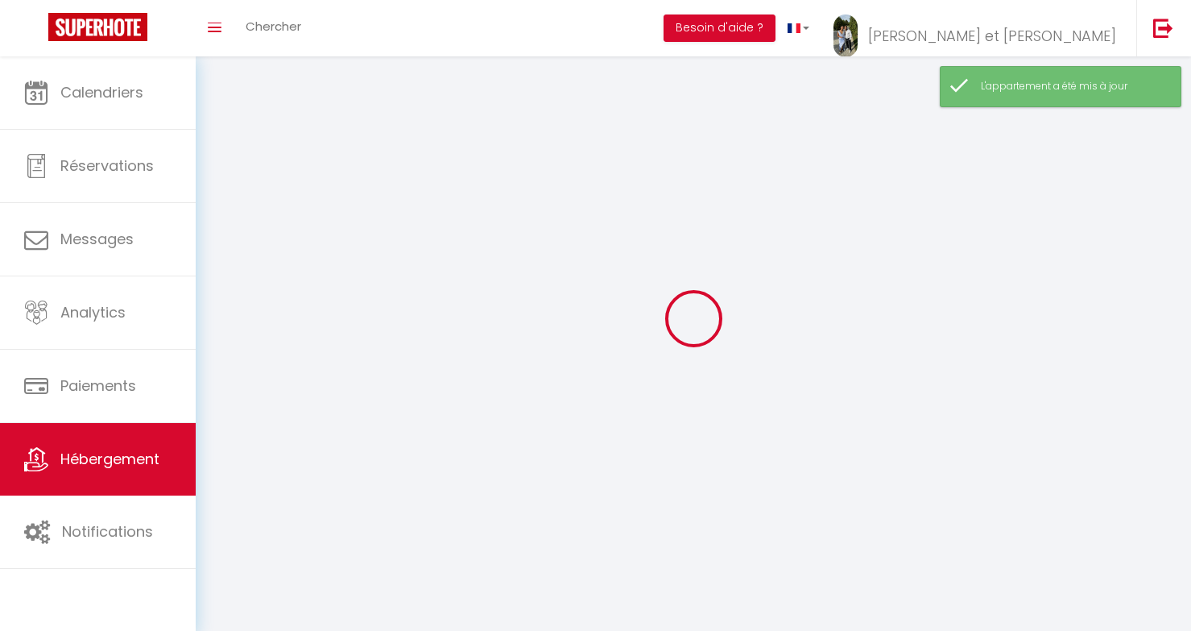
select select
checkbox input "false"
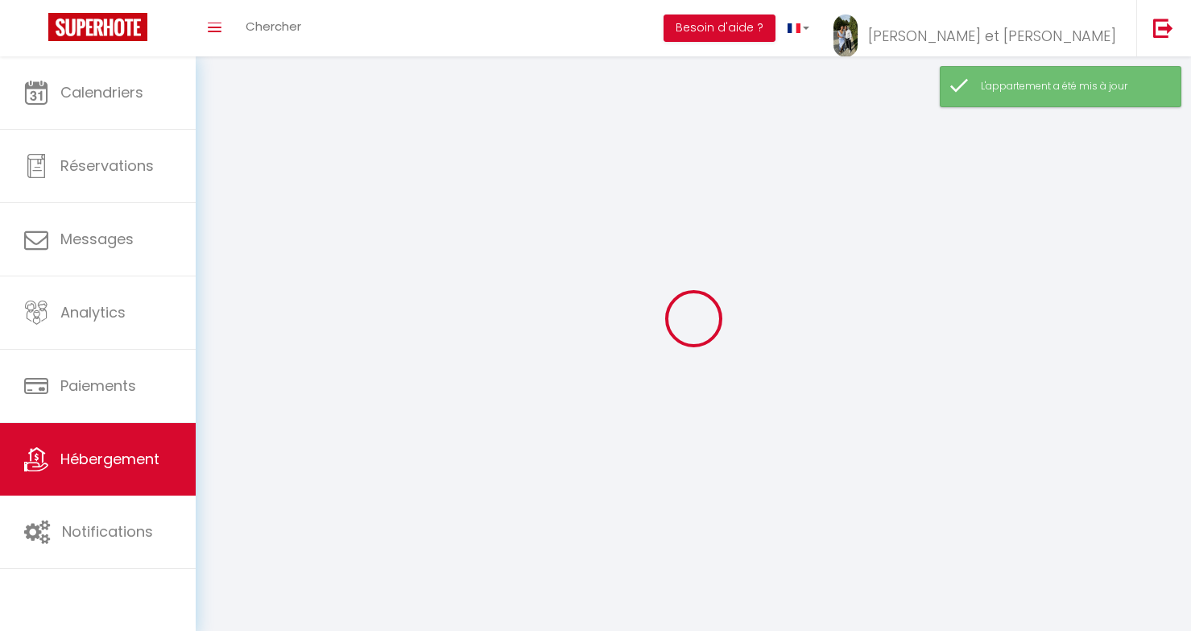
checkbox input "false"
select select
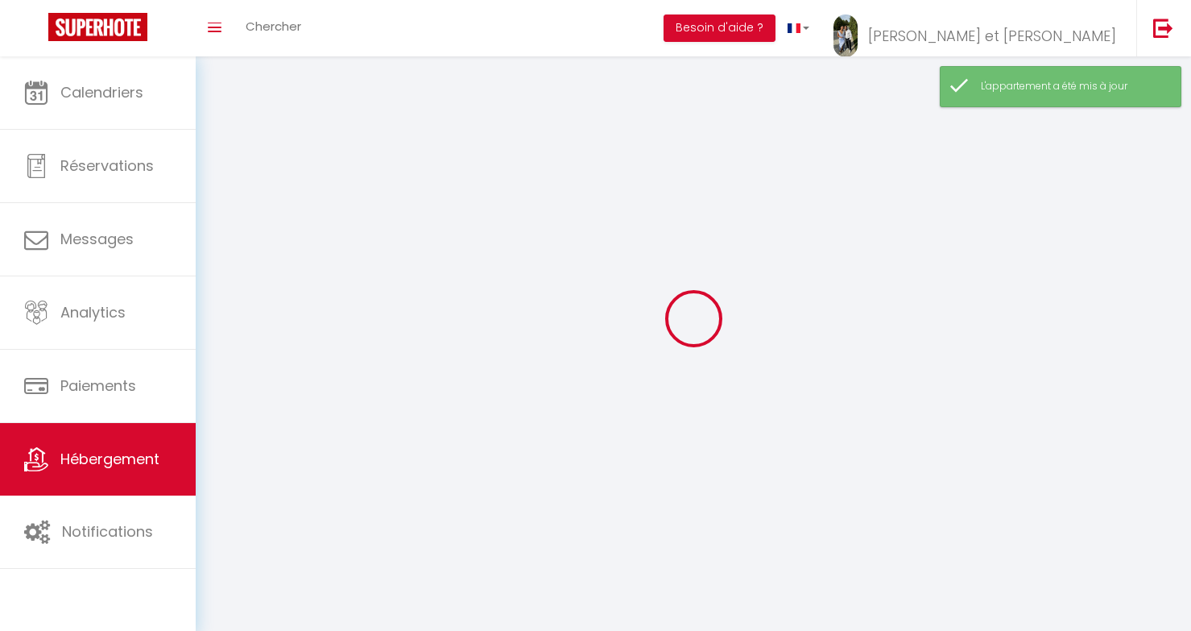
select select
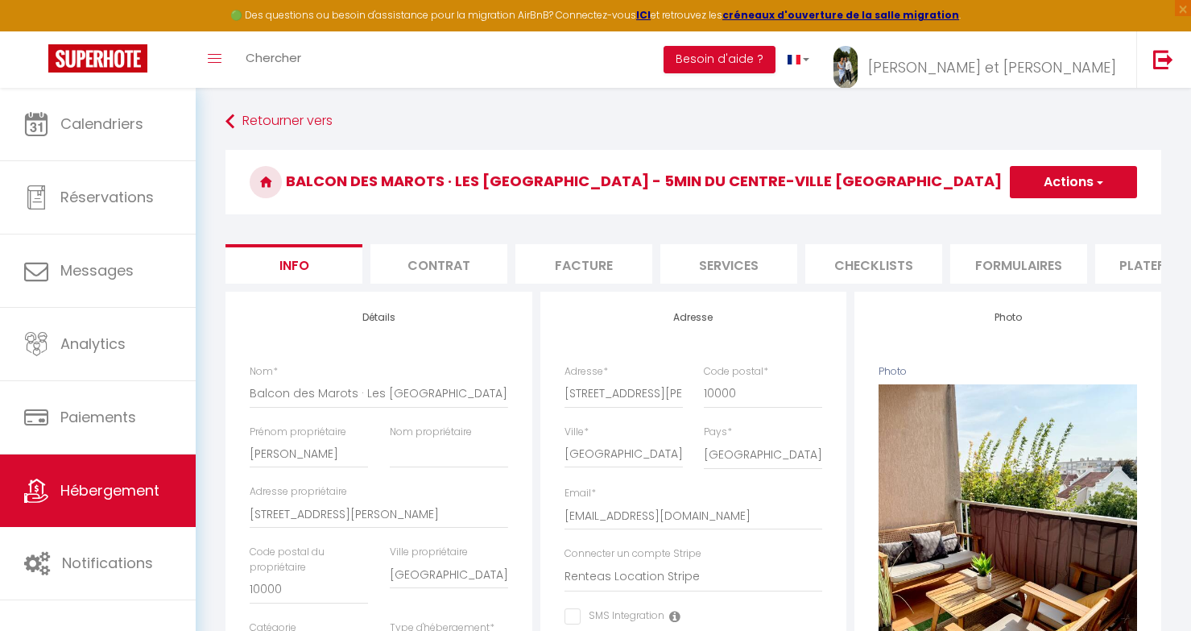
click at [1135, 260] on li "Plateformes" at bounding box center [1163, 263] width 137 height 39
